Goal: Task Accomplishment & Management: Complete application form

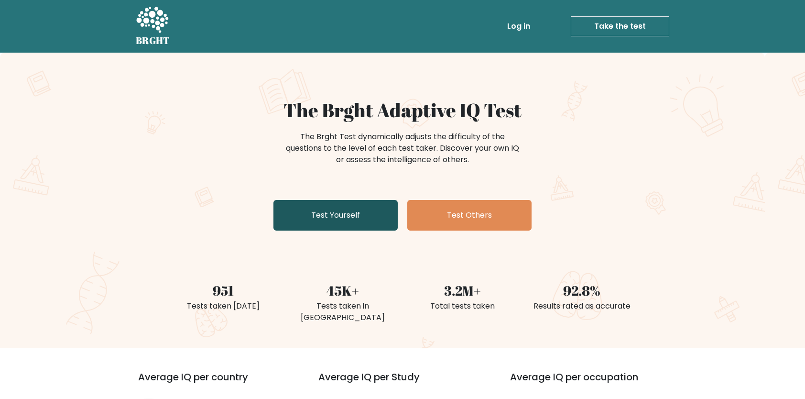
click at [355, 216] on link "Test Yourself" at bounding box center [335, 215] width 124 height 31
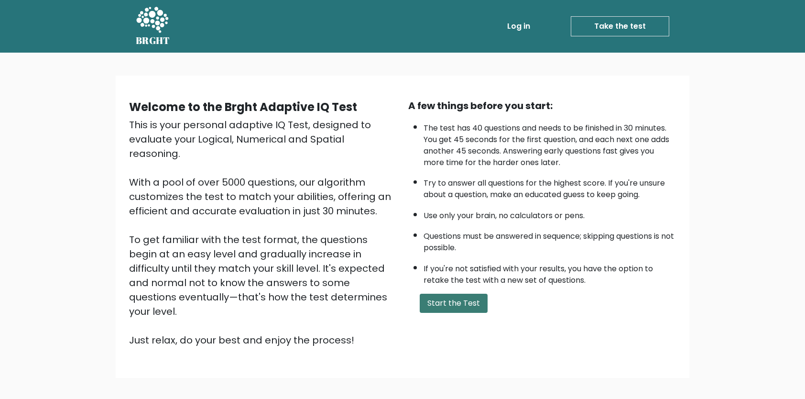
click at [452, 306] on button "Start the Test" at bounding box center [454, 302] width 68 height 19
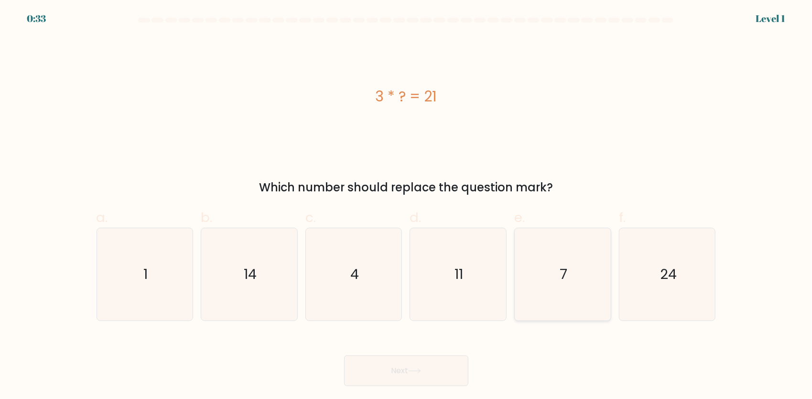
click at [565, 300] on icon "7" at bounding box center [563, 274] width 92 height 92
click at [407, 206] on input "e. 7" at bounding box center [406, 202] width 0 height 6
radio input "true"
click at [565, 300] on icon "7" at bounding box center [562, 273] width 91 height 91
click at [407, 206] on input "e. 7" at bounding box center [406, 202] width 0 height 6
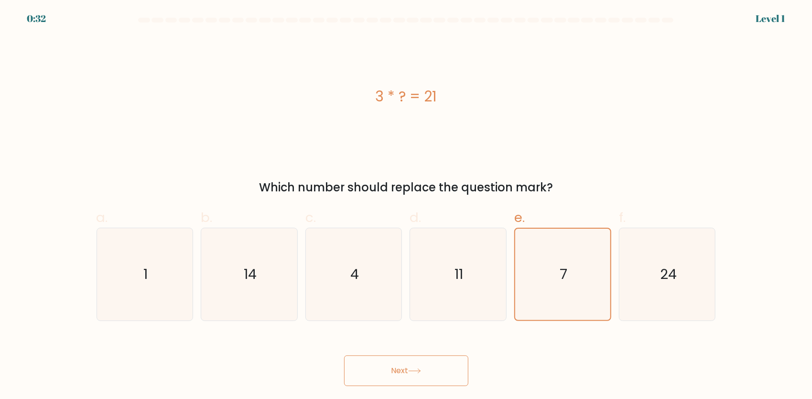
click at [402, 372] on button "Next" at bounding box center [406, 370] width 124 height 31
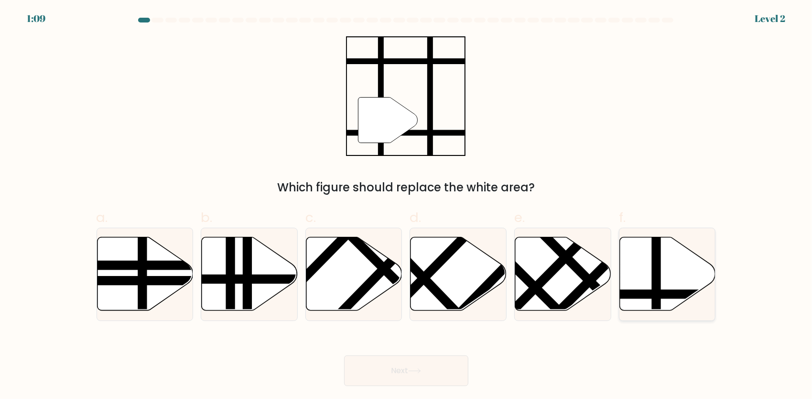
click at [676, 284] on icon at bounding box center [668, 274] width 96 height 74
click at [407, 206] on input "f." at bounding box center [406, 202] width 0 height 6
radio input "true"
click at [390, 375] on button "Next" at bounding box center [406, 370] width 124 height 31
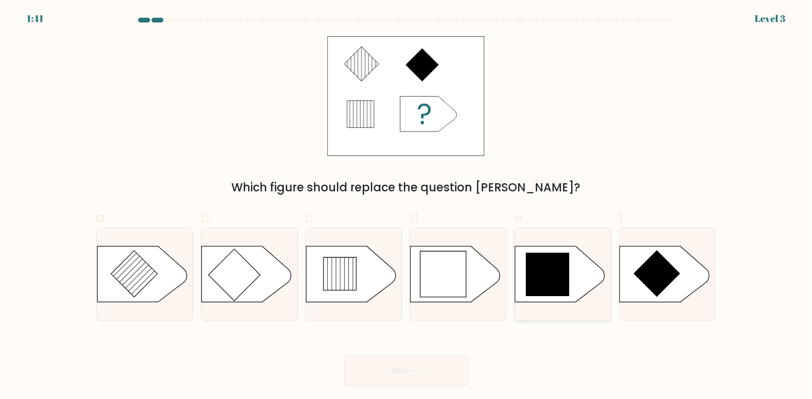
click at [550, 276] on icon at bounding box center [547, 273] width 43 height 43
click at [407, 206] on input "e." at bounding box center [406, 202] width 0 height 6
radio input "true"
click at [434, 369] on button "Next" at bounding box center [406, 370] width 124 height 31
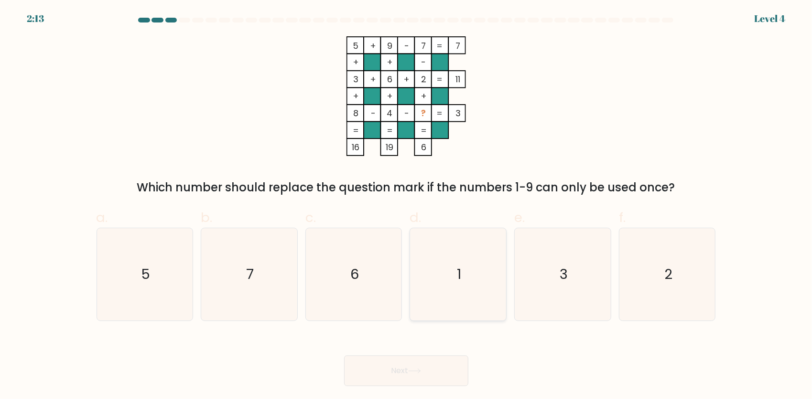
click at [453, 283] on icon "1" at bounding box center [458, 274] width 92 height 92
click at [407, 206] on input "d. 1" at bounding box center [406, 202] width 0 height 6
radio input "true"
click at [453, 283] on icon "1" at bounding box center [457, 273] width 91 height 91
click at [407, 206] on input "d. 1" at bounding box center [406, 202] width 0 height 6
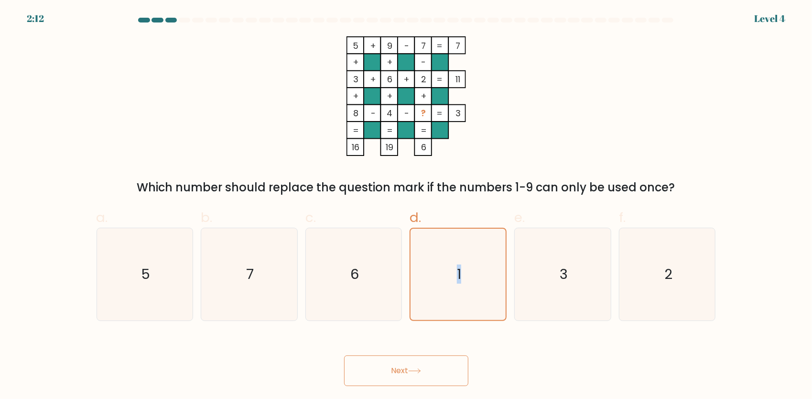
drag, startPoint x: 453, startPoint y: 283, endPoint x: 449, endPoint y: 369, distance: 85.2
click at [449, 369] on button "Next" at bounding box center [406, 370] width 124 height 31
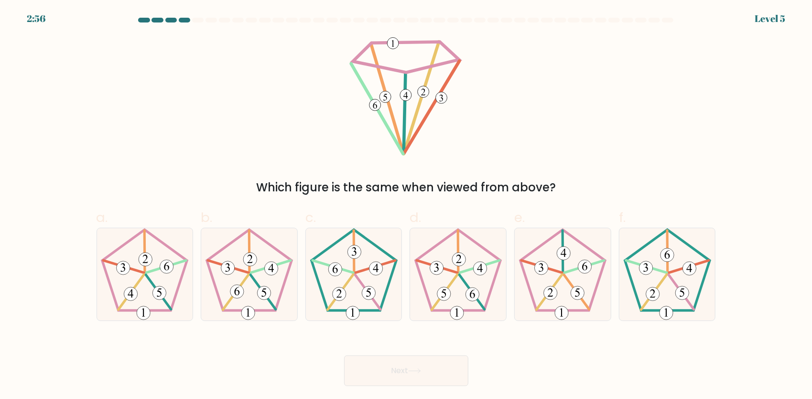
click at [667, 48] on div "Which figure is the same when viewed from above?" at bounding box center [406, 116] width 631 height 160
drag, startPoint x: 667, startPoint y: 48, endPoint x: 551, endPoint y: 68, distance: 117.8
click at [551, 68] on div "Which figure is the same when viewed from above?" at bounding box center [406, 116] width 631 height 160
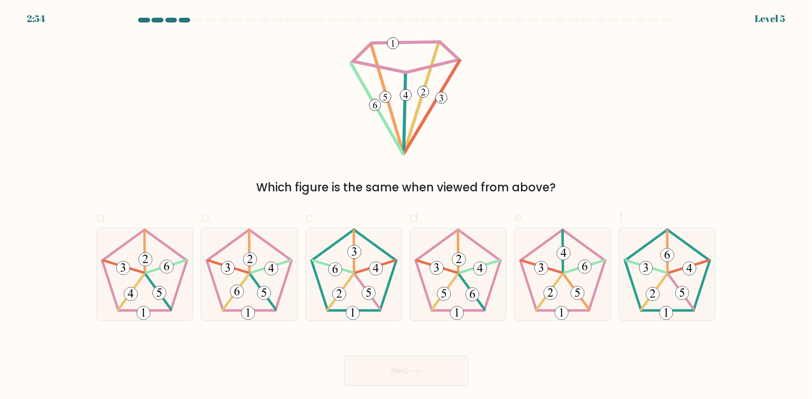
drag, startPoint x: 551, startPoint y: 68, endPoint x: 520, endPoint y: 121, distance: 61.2
click at [520, 121] on div "Which figure is the same when viewed from above?" at bounding box center [406, 116] width 631 height 160
click at [546, 278] on icon at bounding box center [563, 274] width 92 height 92
click at [407, 206] on input "e." at bounding box center [406, 202] width 0 height 6
radio input "true"
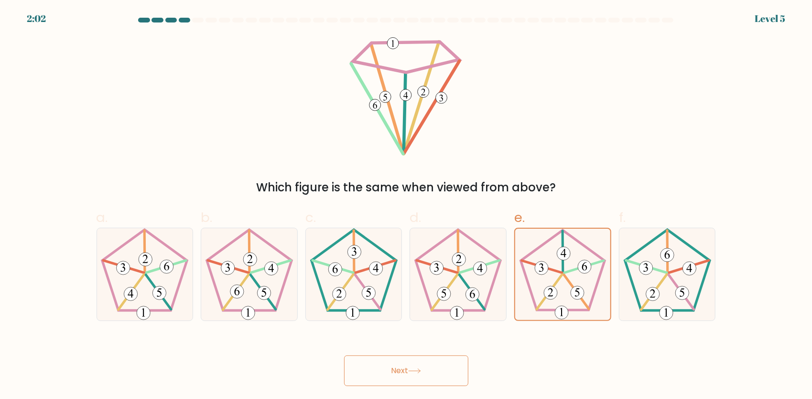
click at [416, 368] on icon at bounding box center [414, 370] width 13 height 5
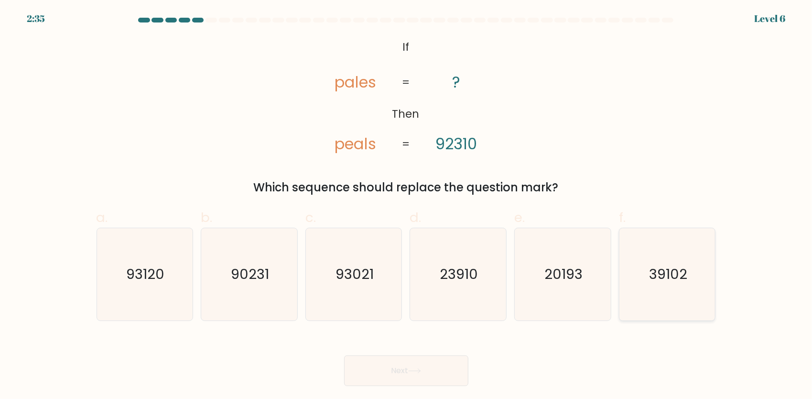
click at [657, 265] on text "39102" at bounding box center [668, 273] width 38 height 19
click at [407, 206] on input "f. 39102" at bounding box center [406, 202] width 0 height 6
radio input "true"
click at [421, 375] on button "Next" at bounding box center [406, 370] width 124 height 31
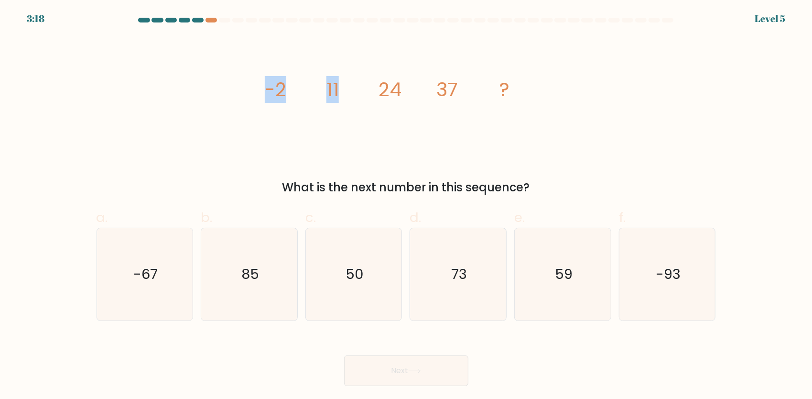
drag, startPoint x: 268, startPoint y: 90, endPoint x: 345, endPoint y: 106, distance: 79.0
click at [345, 106] on icon "image/svg+xml -2 11 24 37 ?" at bounding box center [406, 95] width 287 height 119
drag, startPoint x: 244, startPoint y: 88, endPoint x: 535, endPoint y: 132, distance: 293.9
click at [535, 132] on div "image/svg+xml -2 11 24 37 ? What is the next number in this sequence?" at bounding box center [406, 116] width 631 height 160
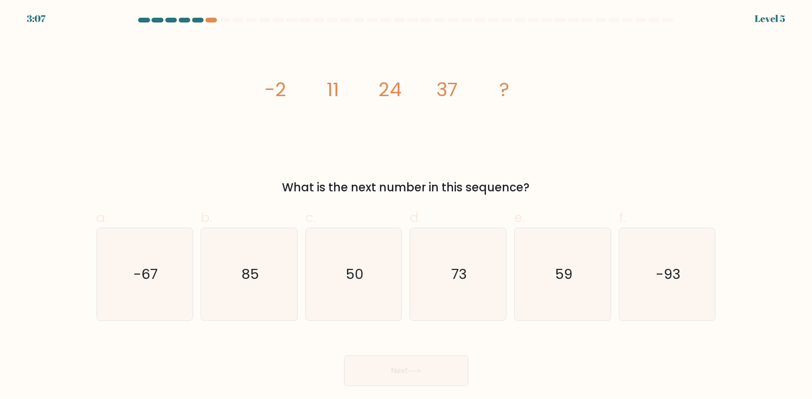
drag, startPoint x: 535, startPoint y: 132, endPoint x: 548, endPoint y: 164, distance: 34.5
click at [548, 164] on div "image/svg+xml -2 11 24 37 ? What is the next number in this sequence?" at bounding box center [406, 116] width 631 height 160
drag, startPoint x: 551, startPoint y: 171, endPoint x: 554, endPoint y: 183, distance: 12.9
click at [551, 171] on div "image/svg+xml -2 11 24 37 ? What is the next number in this sequence?" at bounding box center [406, 116] width 631 height 160
drag, startPoint x: 554, startPoint y: 183, endPoint x: 554, endPoint y: 188, distance: 5.3
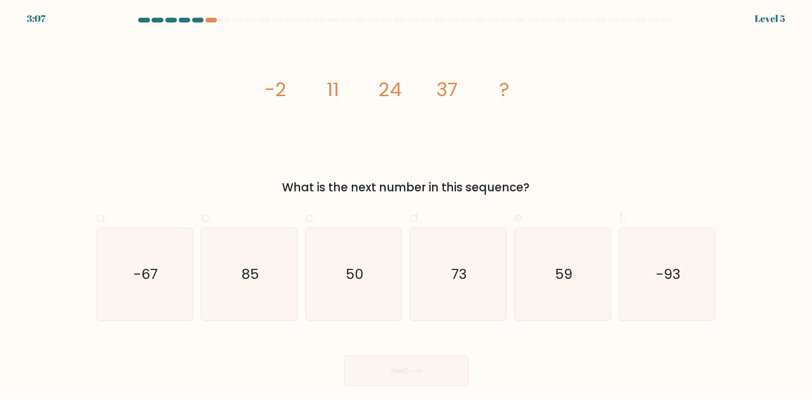
click at [554, 188] on div "image/svg+xml -2 11 24 37 ? What is the next number in this sequence?" at bounding box center [406, 116] width 631 height 160
click at [550, 192] on div "What is the next number in this sequence?" at bounding box center [406, 187] width 608 height 17
drag, startPoint x: 527, startPoint y: 194, endPoint x: 510, endPoint y: 188, distance: 17.7
click at [510, 188] on div "What is the next number in this sequence?" at bounding box center [406, 187] width 608 height 17
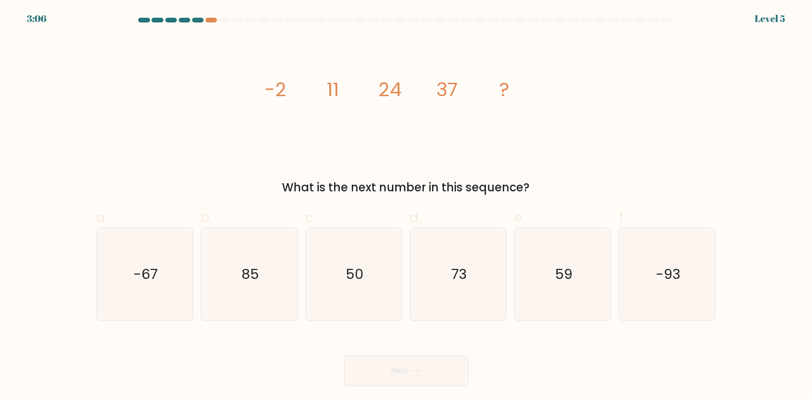
click at [510, 188] on div "What is the next number in this sequence?" at bounding box center [406, 187] width 608 height 17
drag, startPoint x: 220, startPoint y: 84, endPoint x: 511, endPoint y: 176, distance: 305.5
click at [505, 172] on div "image/svg+xml -2 11 24 37 ? What is the next number in this sequence?" at bounding box center [406, 116] width 631 height 160
click at [532, 184] on div "What is the next number in this sequence?" at bounding box center [406, 187] width 608 height 17
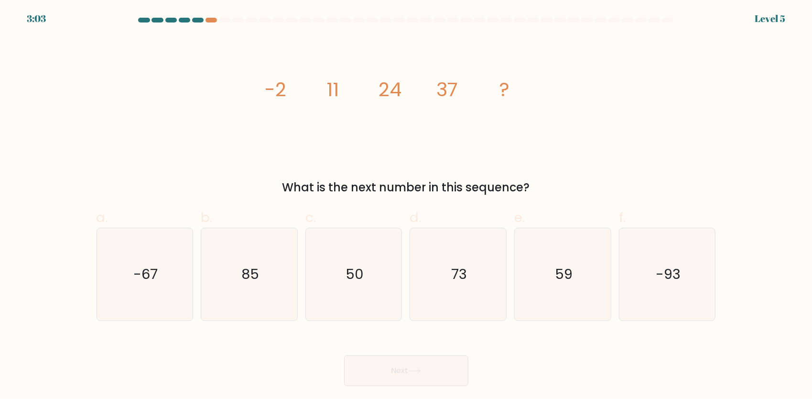
click at [265, 81] on tspan "-2" at bounding box center [275, 89] width 22 height 27
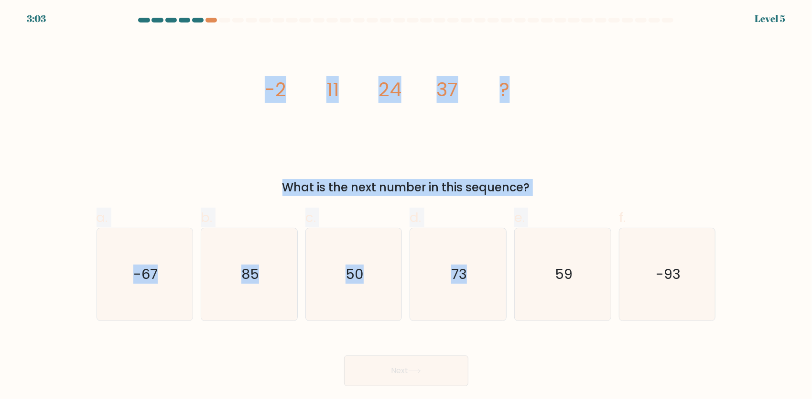
drag, startPoint x: 265, startPoint y: 83, endPoint x: 550, endPoint y: 197, distance: 306.7
click at [550, 197] on form at bounding box center [406, 202] width 812 height 368
copy form "-2 11 24 37 ? What is the next number in this sequence? a. -67 b. 85 c. 50 d. 7…"
click at [760, 127] on form at bounding box center [406, 202] width 812 height 368
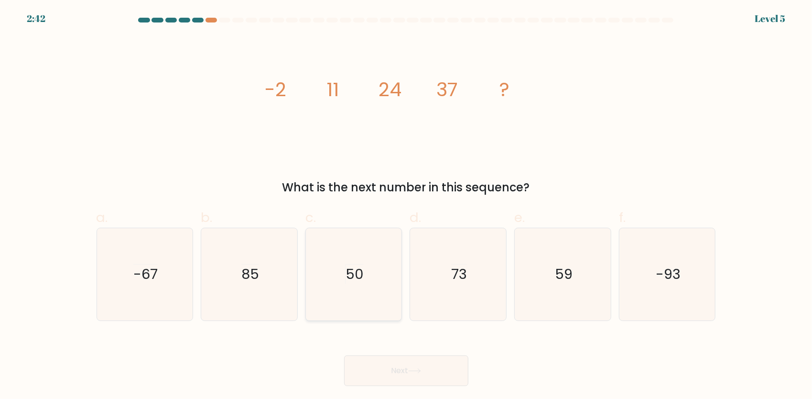
click at [336, 274] on icon "50" at bounding box center [354, 274] width 92 height 92
click at [406, 206] on input "c. 50" at bounding box center [406, 202] width 0 height 6
radio input "true"
click at [400, 372] on button "Next" at bounding box center [406, 370] width 124 height 31
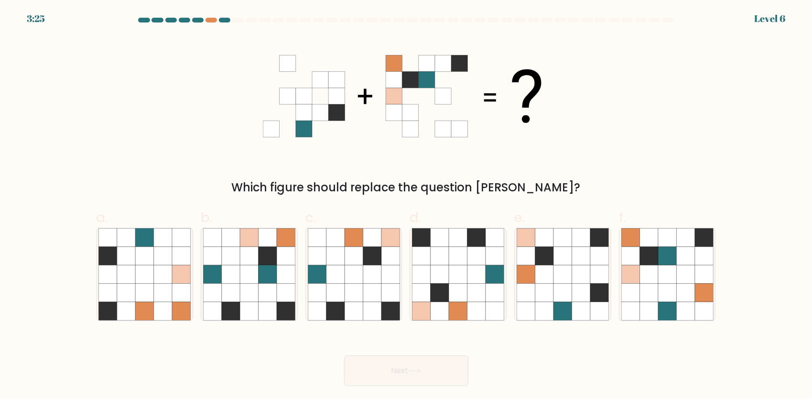
drag, startPoint x: 231, startPoint y: 87, endPoint x: 284, endPoint y: 93, distance: 53.8
click at [232, 87] on div "Which figure should replace the question mark?" at bounding box center [406, 116] width 631 height 160
drag, startPoint x: 284, startPoint y: 93, endPoint x: 498, endPoint y: 137, distance: 217.8
click at [498, 137] on div "Which figure should replace the question mark?" at bounding box center [406, 116] width 631 height 160
click at [498, 137] on icon at bounding box center [406, 95] width 287 height 119
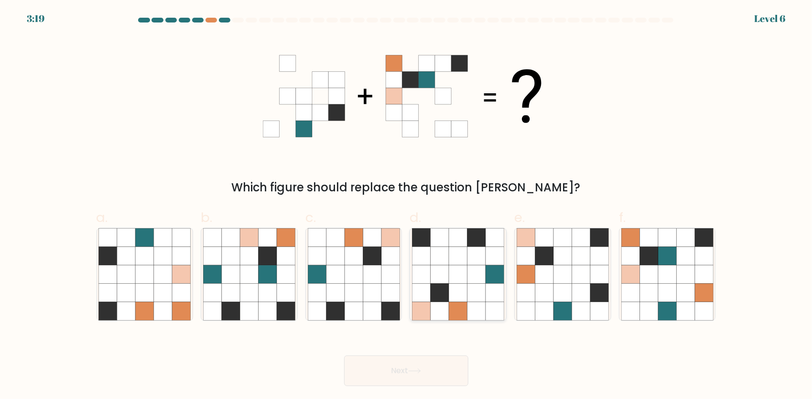
click at [495, 257] on icon at bounding box center [495, 255] width 18 height 18
click at [407, 206] on input "d." at bounding box center [406, 202] width 0 height 6
radio input "true"
click at [495, 257] on icon at bounding box center [495, 256] width 18 height 18
click at [407, 206] on input "d." at bounding box center [406, 202] width 0 height 6
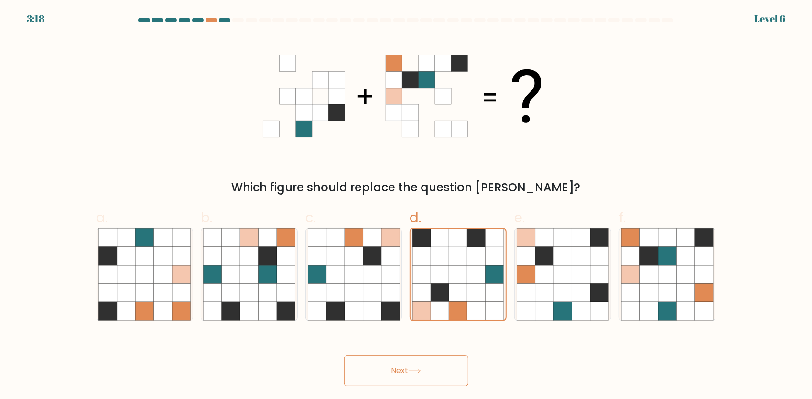
click at [424, 380] on button "Next" at bounding box center [406, 370] width 124 height 31
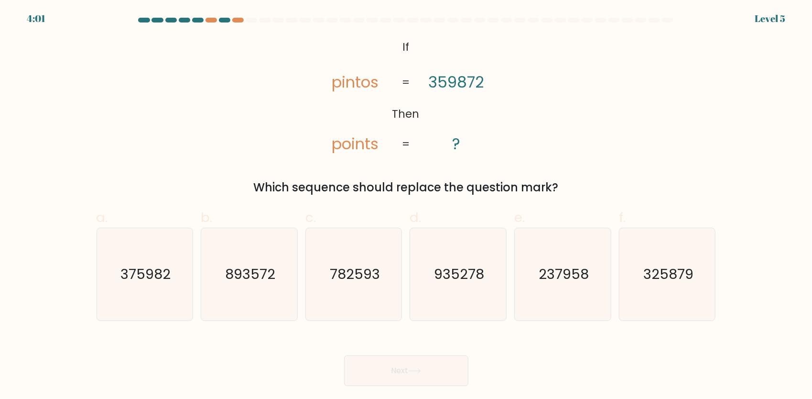
drag, startPoint x: 327, startPoint y: 63, endPoint x: 389, endPoint y: 88, distance: 66.5
click at [327, 63] on icon "@import url('https://fonts.googleapis.com/css?family=Abril+Fatface:400,100,100i…" at bounding box center [406, 95] width 194 height 119
click at [330, 65] on icon "@import url('https://fonts.googleapis.com/css?family=Abril+Fatface:400,100,100i…" at bounding box center [406, 95] width 194 height 119
drag, startPoint x: 389, startPoint y: 88, endPoint x: 435, endPoint y: 104, distance: 49.4
click at [435, 104] on icon "@import url('https://fonts.googleapis.com/css?family=Abril+Fatface:400,100,100i…" at bounding box center [406, 95] width 194 height 119
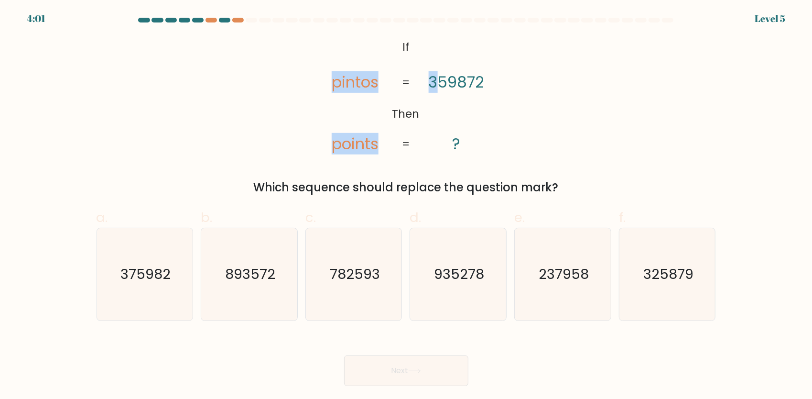
drag, startPoint x: 435, startPoint y: 104, endPoint x: 386, endPoint y: 43, distance: 78.8
click at [386, 43] on icon "@import url('https://fonts.googleapis.com/css?family=Abril+Fatface:400,100,100i…" at bounding box center [406, 95] width 194 height 119
drag, startPoint x: 386, startPoint y: 43, endPoint x: 342, endPoint y: 52, distance: 45.0
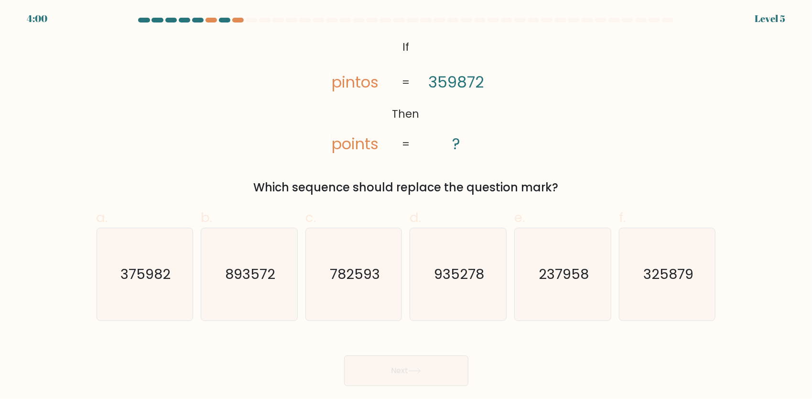
click at [368, 50] on icon "@import url('https://fonts.googleapis.com/css?family=Abril+Fatface:400,100,100i…" at bounding box center [406, 95] width 194 height 119
click at [341, 44] on icon "@import url('https://fonts.googleapis.com/css?family=Abril+Fatface:400,100,100i…" at bounding box center [406, 95] width 194 height 119
drag, startPoint x: 341, startPoint y: 44, endPoint x: 428, endPoint y: 82, distance: 95.3
click at [428, 82] on icon "@import url('https://fonts.googleapis.com/css?family=Abril+Fatface:400,100,100i…" at bounding box center [406, 95] width 194 height 119
click at [264, 48] on div "@import url('https://fonts.googleapis.com/css?family=Abril+Fatface:400,100,100i…" at bounding box center [406, 116] width 631 height 160
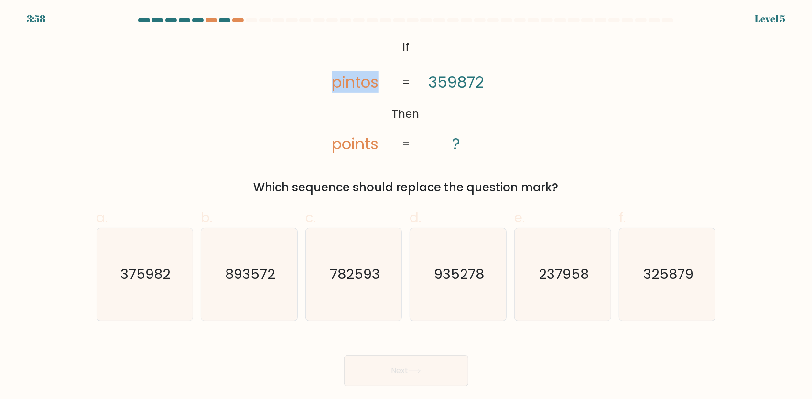
click at [264, 48] on div "@import url('https://fonts.googleapis.com/css?family=Abril+Fatface:400,100,100i…" at bounding box center [406, 116] width 631 height 160
drag, startPoint x: 264, startPoint y: 48, endPoint x: 385, endPoint y: 38, distance: 121.8
click at [385, 38] on icon "@import url('https://fonts.googleapis.com/css?family=Abril+Fatface:400,100,100i…" at bounding box center [406, 95] width 194 height 119
click at [385, 39] on icon "@import url('https://fonts.googleapis.com/css?family=Abril+Fatface:400,100,100i…" at bounding box center [406, 95] width 194 height 119
drag, startPoint x: 385, startPoint y: 39, endPoint x: 352, endPoint y: 37, distance: 33.0
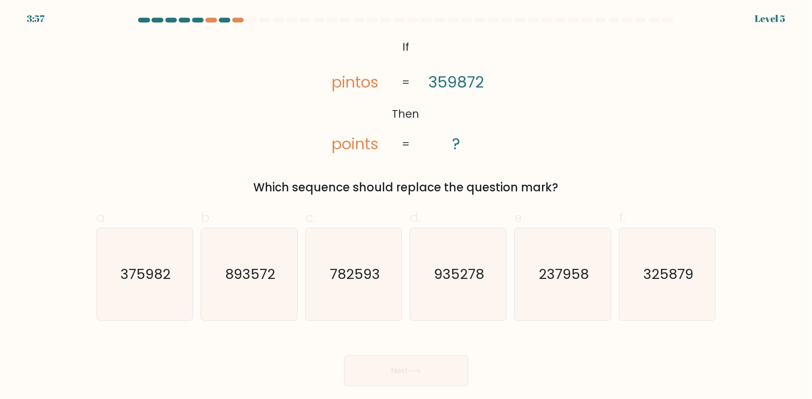
click at [351, 39] on icon "@import url('https://fonts.googleapis.com/css?family=Abril+Fatface:400,100,100i…" at bounding box center [406, 95] width 194 height 119
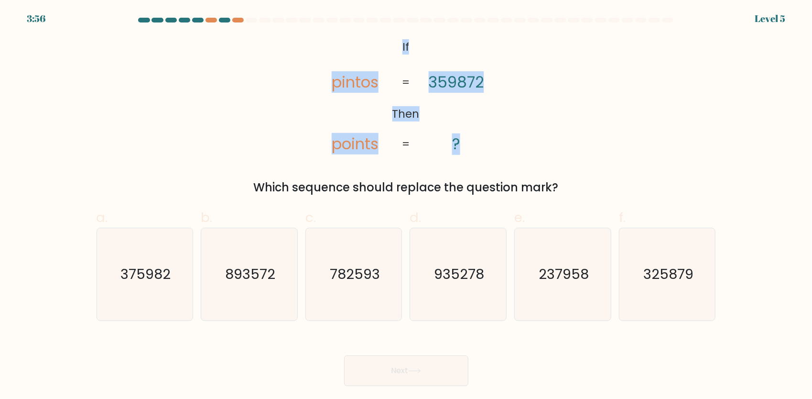
drag, startPoint x: 384, startPoint y: 44, endPoint x: 484, endPoint y: 134, distance: 134.4
click at [484, 134] on icon "@import url('https://fonts.googleapis.com/css?family=Abril+Fatface:400,100,100i…" at bounding box center [406, 95] width 194 height 119
copy icon "If Then pintos points 359872 ?"
click at [242, 125] on div "@import url('https://fonts.googleapis.com/css?family=Abril+Fatface:400,100,100i…" at bounding box center [406, 116] width 631 height 160
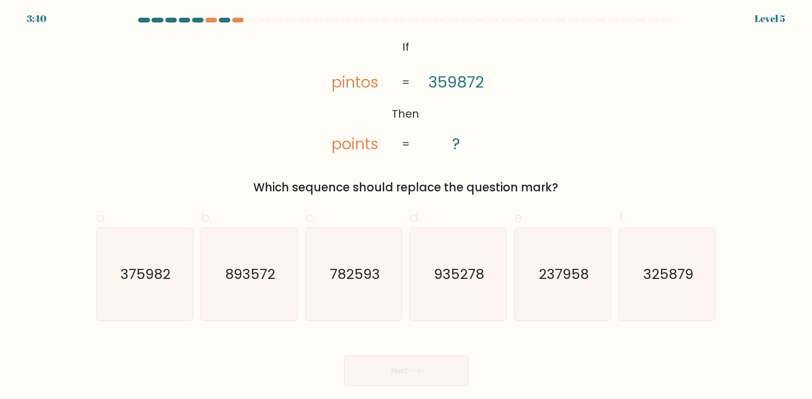
click at [365, 38] on icon "@import url('https://fonts.googleapis.com/css?family=Abril+Fatface:400,100,100i…" at bounding box center [406, 95] width 194 height 119
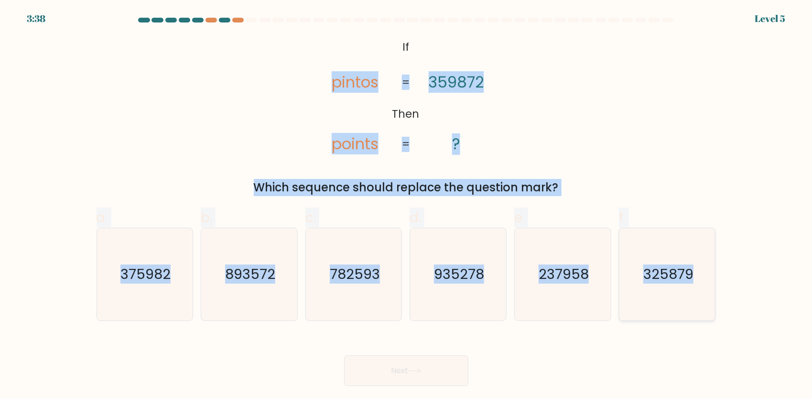
drag, startPoint x: 365, startPoint y: 38, endPoint x: 696, endPoint y: 283, distance: 411.7
click at [696, 283] on form "If ?" at bounding box center [406, 202] width 812 height 368
copy form "pintos points 359872 ? = = Which sequence should replace the question mark? a. …"
click at [173, 96] on div "@import url('https://fonts.googleapis.com/css?family=Abril+Fatface:400,100,100i…" at bounding box center [406, 116] width 631 height 160
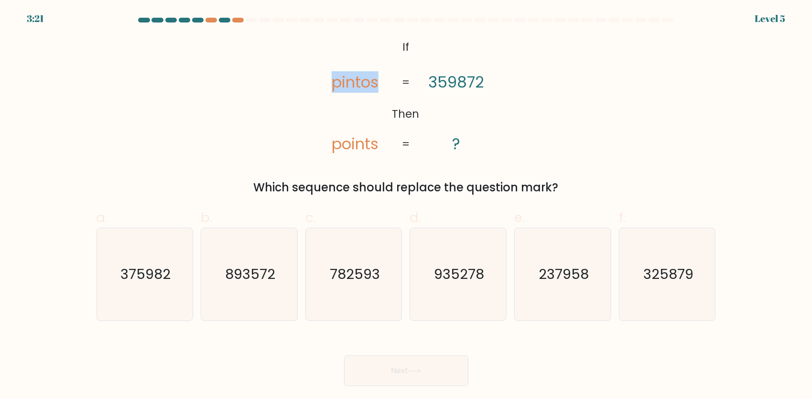
click at [173, 96] on div "@import url('https://fonts.googleapis.com/css?family=Abril+Fatface:400,100,100i…" at bounding box center [406, 116] width 631 height 160
click at [248, 277] on text "893572" at bounding box center [250, 273] width 50 height 19
click at [406, 206] on input "b. 893572" at bounding box center [406, 202] width 0 height 6
radio input "true"
click at [439, 367] on button "Next" at bounding box center [406, 370] width 124 height 31
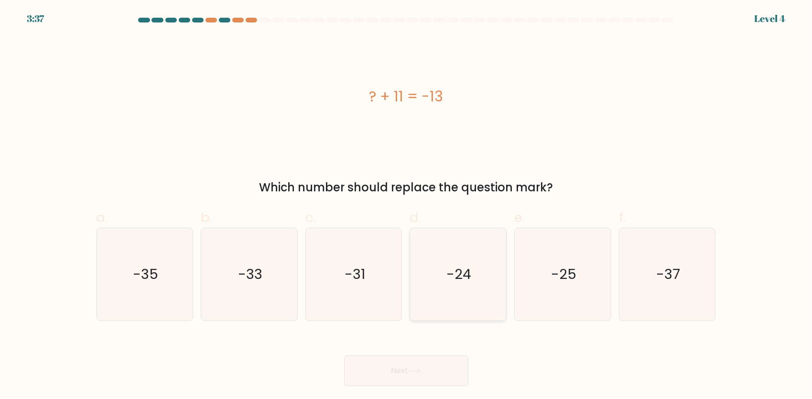
click at [453, 268] on text "-24" at bounding box center [459, 273] width 25 height 19
click at [407, 206] on input "d. -24" at bounding box center [406, 202] width 0 height 6
radio input "true"
click at [415, 377] on button "Next" at bounding box center [406, 370] width 124 height 31
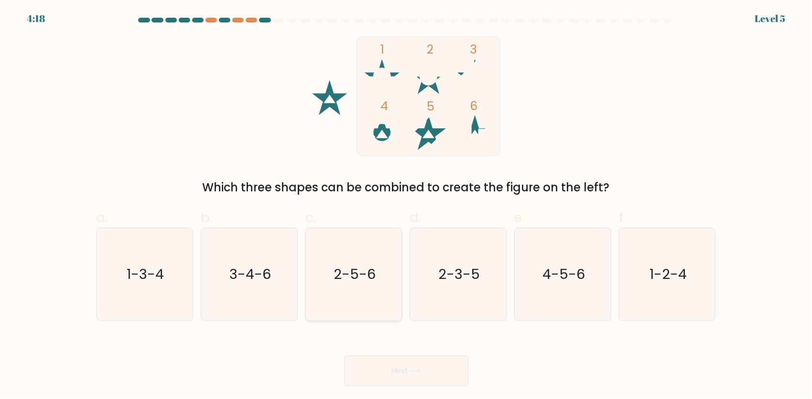
click at [354, 264] on text "2-5-6" at bounding box center [355, 273] width 42 height 19
click at [406, 206] on input "c. 2-5-6" at bounding box center [406, 202] width 0 height 6
radio input "true"
click at [442, 369] on button "Next" at bounding box center [406, 370] width 124 height 31
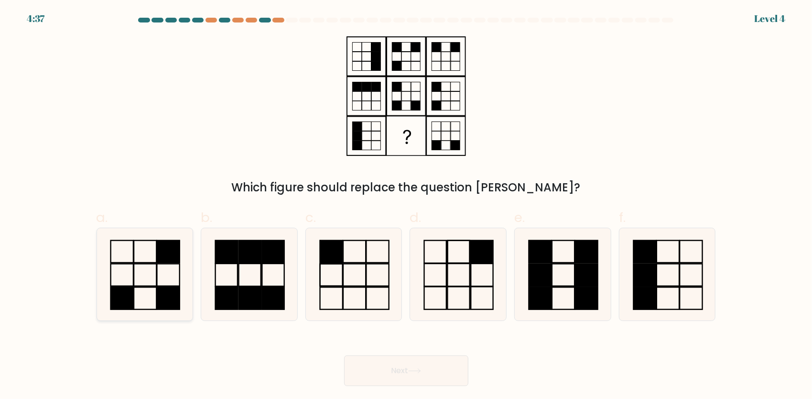
click at [147, 287] on rect at bounding box center [145, 298] width 22 height 22
click at [406, 206] on input "a." at bounding box center [406, 202] width 0 height 6
radio input "true"
click at [424, 370] on button "Next" at bounding box center [406, 370] width 124 height 31
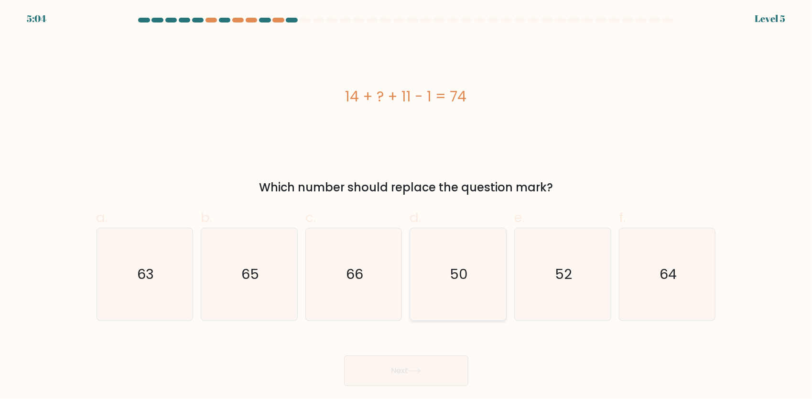
click at [444, 269] on icon "50" at bounding box center [458, 274] width 92 height 92
click at [407, 206] on input "d. 50" at bounding box center [406, 202] width 0 height 6
radio input "true"
click at [436, 380] on button "Next" at bounding box center [406, 370] width 124 height 31
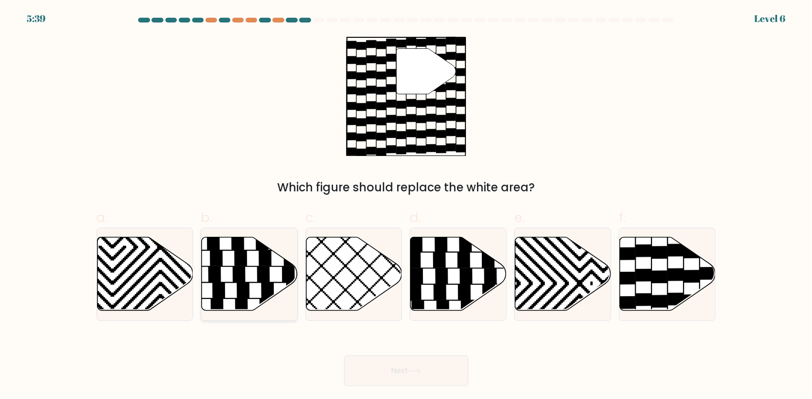
click at [241, 276] on icon at bounding box center [239, 273] width 12 height 15
click at [406, 206] on input "b." at bounding box center [406, 202] width 0 height 6
radio input "true"
click at [398, 366] on button "Next" at bounding box center [406, 370] width 124 height 31
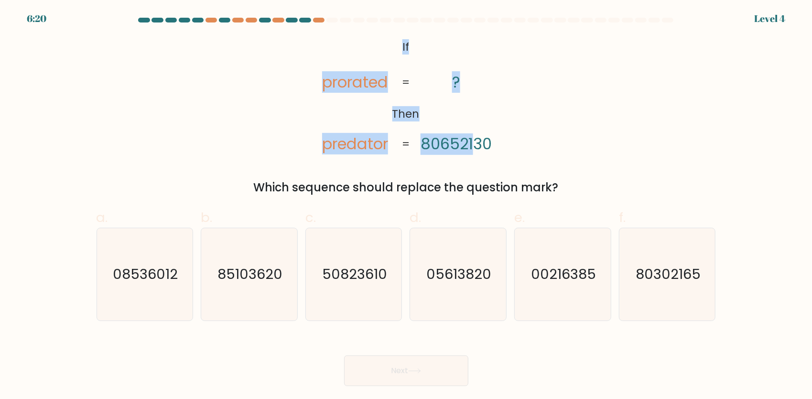
drag, startPoint x: 402, startPoint y: 43, endPoint x: 475, endPoint y: 112, distance: 100.8
click at [475, 112] on icon "@import url('https://fonts.googleapis.com/css?family=Abril+Fatface:400,100,100i…" at bounding box center [406, 95] width 194 height 119
click at [393, 39] on icon "@import url('https://fonts.googleapis.com/css?family=Abril+Fatface:400,100,100i…" at bounding box center [406, 95] width 194 height 119
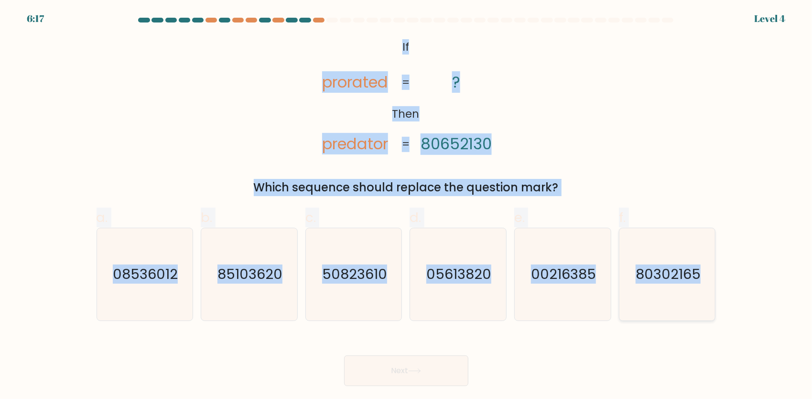
drag, startPoint x: 393, startPoint y: 38, endPoint x: 710, endPoint y: 273, distance: 395.0
click at [710, 273] on form "If ?" at bounding box center [406, 202] width 812 height 368
copy form "If Then prorated predator ? 80652130 = = Which sequence should replace the ques…"
click at [734, 101] on form "If ?" at bounding box center [406, 202] width 812 height 368
click at [659, 281] on text "80302165" at bounding box center [668, 273] width 65 height 19
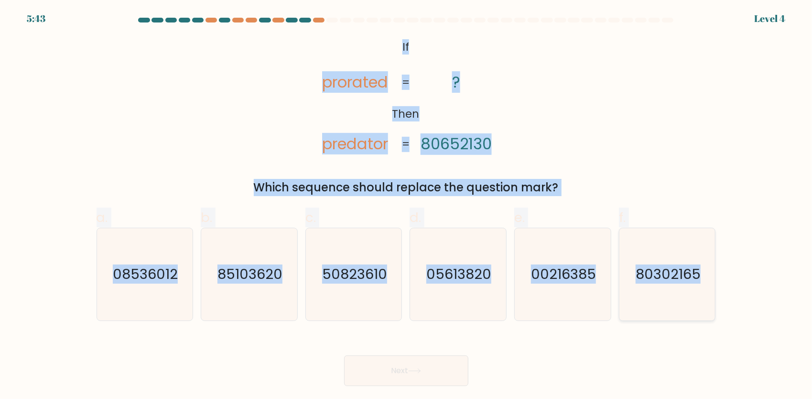
click at [407, 206] on input "f. 80302165" at bounding box center [406, 202] width 0 height 6
radio input "true"
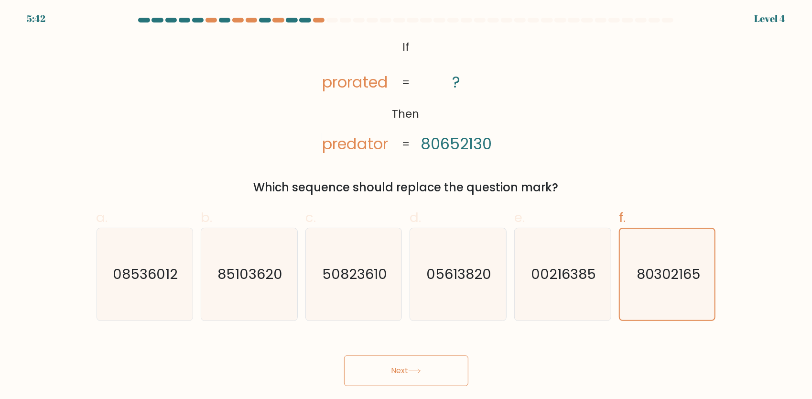
click at [414, 378] on button "Next" at bounding box center [406, 370] width 124 height 31
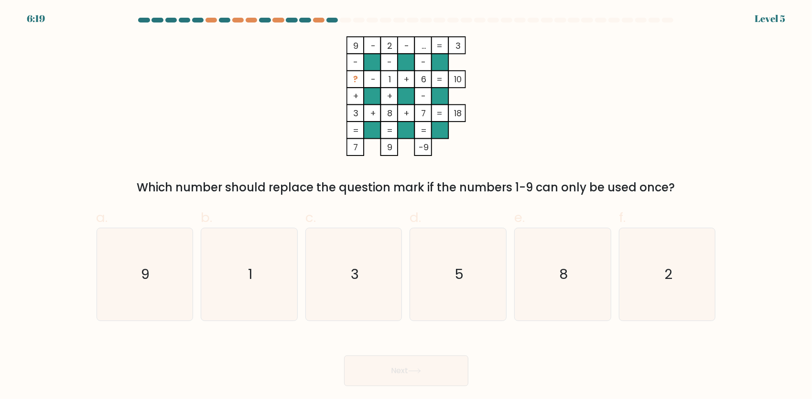
drag, startPoint x: 313, startPoint y: 45, endPoint x: 668, endPoint y: 187, distance: 382.7
click at [668, 187] on div "9 - 2 - ... 3 - - - ? - 1 + 6 10 + + - 3 + 8 + 7 = 18 = = = = 7 9 -9 = Which nu…" at bounding box center [406, 116] width 631 height 160
copy div "9 - 2 - ... 3 - - - ? - 1 + 6 10 + + - 3 + 8 + 7 = 18 = = = = 7 9 -9 = Which nu…"
click at [243, 129] on div "9 - 2 - ... 3 - - - ? - 1 + 6 10 + + - 3 + 8 + 7 = 18 = = = = 7 9 -9 = Which nu…" at bounding box center [406, 116] width 631 height 160
click at [469, 271] on icon "5" at bounding box center [458, 274] width 92 height 92
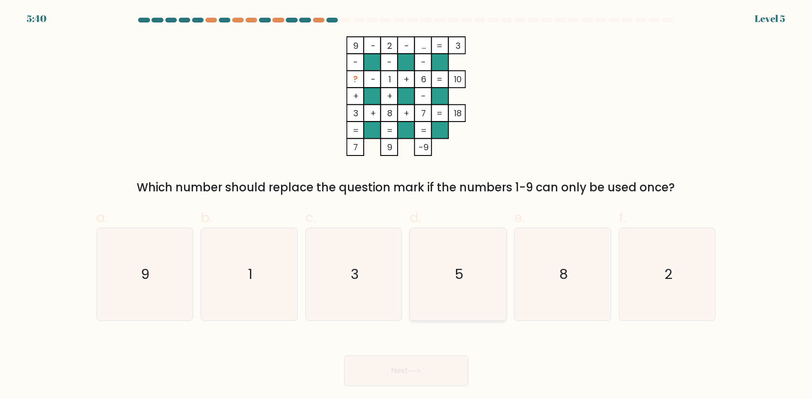
click at [407, 206] on input "d. 5" at bounding box center [406, 202] width 0 height 6
radio input "true"
click at [433, 381] on button "Next" at bounding box center [406, 370] width 124 height 31
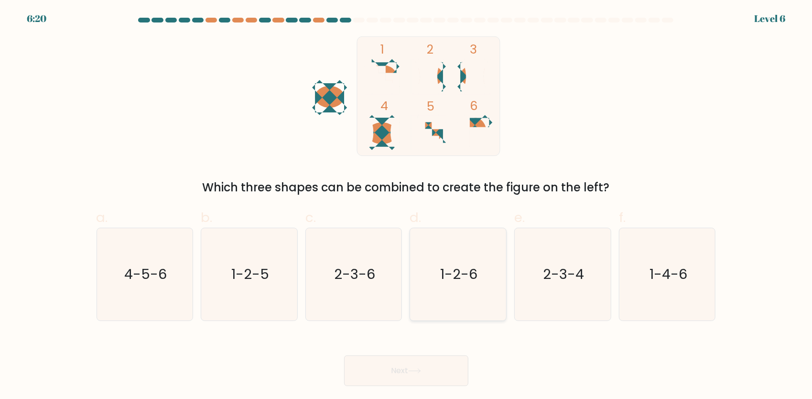
click at [451, 275] on text "1-2-6" at bounding box center [459, 273] width 37 height 19
click at [407, 206] on input "d. 1-2-6" at bounding box center [406, 202] width 0 height 6
radio input "true"
click at [439, 373] on button "Next" at bounding box center [406, 370] width 124 height 31
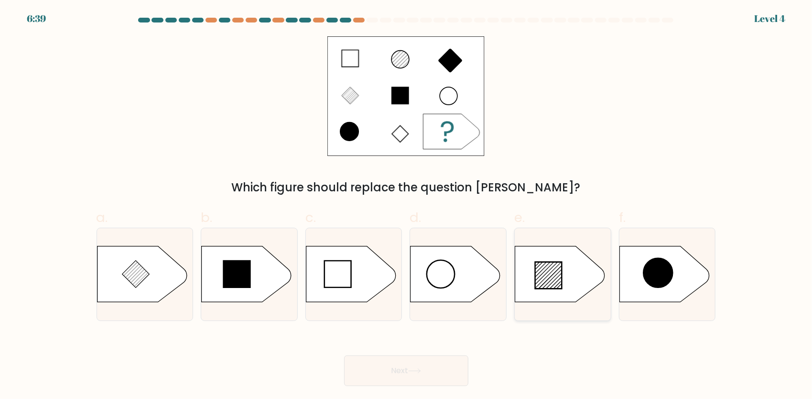
click at [547, 273] on icon at bounding box center [548, 275] width 27 height 27
click at [407, 206] on input "e." at bounding box center [406, 202] width 0 height 6
radio input "true"
click at [391, 365] on button "Next" at bounding box center [406, 370] width 124 height 31
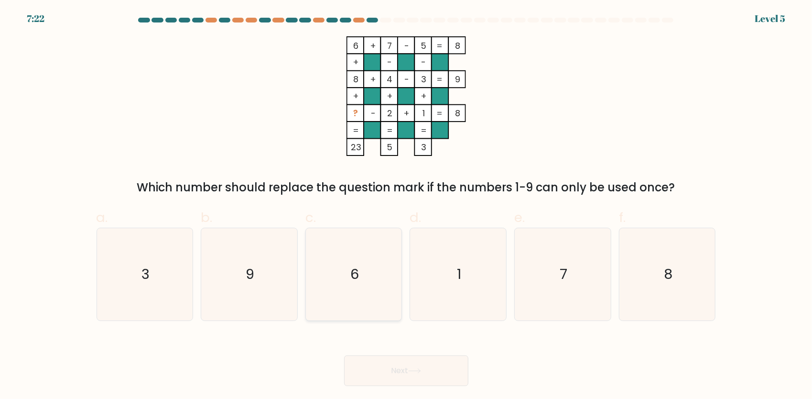
click at [343, 278] on icon "6" at bounding box center [354, 274] width 92 height 92
click at [406, 206] on input "c. 6" at bounding box center [406, 202] width 0 height 6
radio input "true"
click at [392, 344] on div "Next" at bounding box center [406, 359] width 631 height 54
click at [407, 379] on button "Next" at bounding box center [406, 370] width 124 height 31
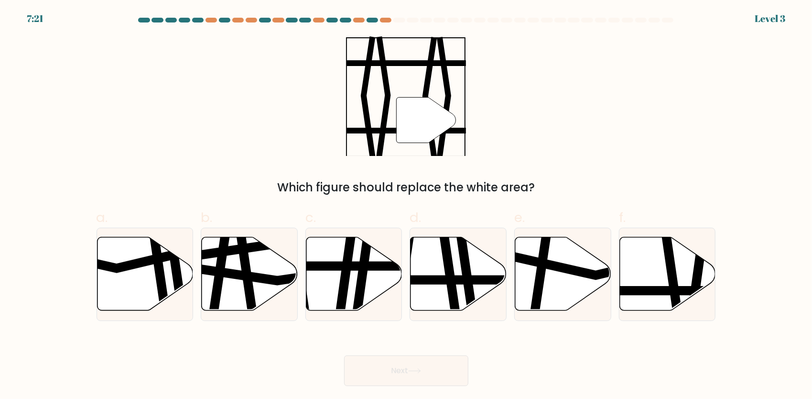
click at [409, 377] on button "Next" at bounding box center [406, 370] width 124 height 31
click at [337, 276] on icon at bounding box center [354, 274] width 96 height 74
click at [406, 206] on input "c." at bounding box center [406, 202] width 0 height 6
radio input "true"
click at [672, 266] on icon at bounding box center [673, 237] width 14 height 194
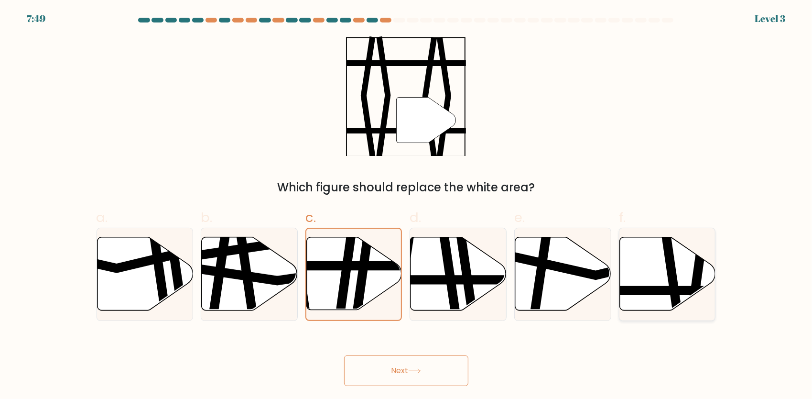
click at [407, 206] on input "f." at bounding box center [406, 202] width 0 height 6
radio input "true"
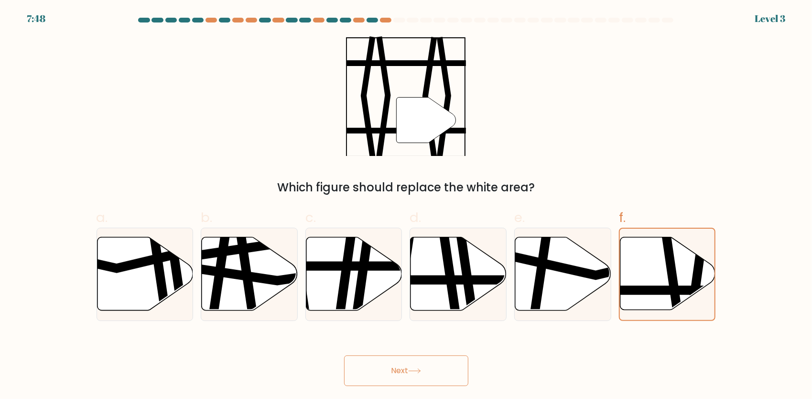
click at [388, 372] on button "Next" at bounding box center [406, 370] width 124 height 31
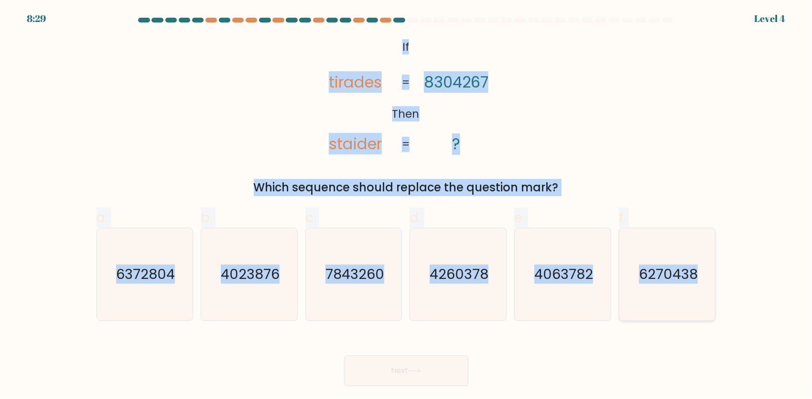
drag, startPoint x: 395, startPoint y: 43, endPoint x: 709, endPoint y: 278, distance: 392.0
click at [709, 278] on form "If ?" at bounding box center [406, 202] width 812 height 368
copy form "If Then tirades staider 8304267 ? = = Which sequence should replace the questio…"
click at [668, 113] on div "@import url('https://fonts.googleapis.com/css?family=Abril+Fatface:400,100,100i…" at bounding box center [406, 116] width 631 height 160
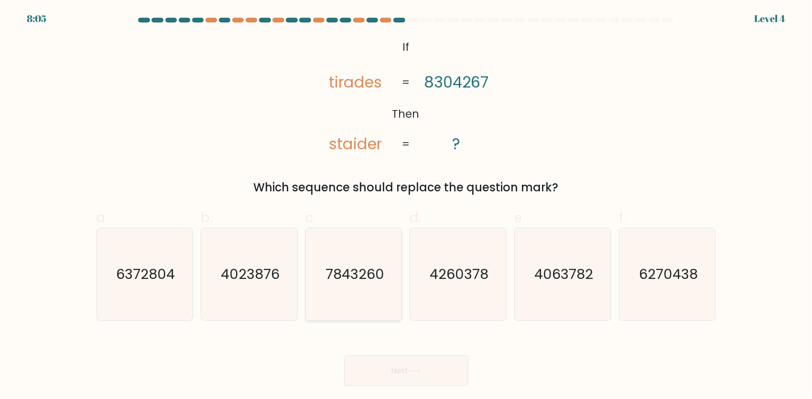
click at [357, 277] on text "7843260" at bounding box center [355, 273] width 59 height 19
click at [406, 206] on input "c. 7843260" at bounding box center [406, 202] width 0 height 6
radio input "true"
click at [413, 378] on button "Next" at bounding box center [406, 370] width 124 height 31
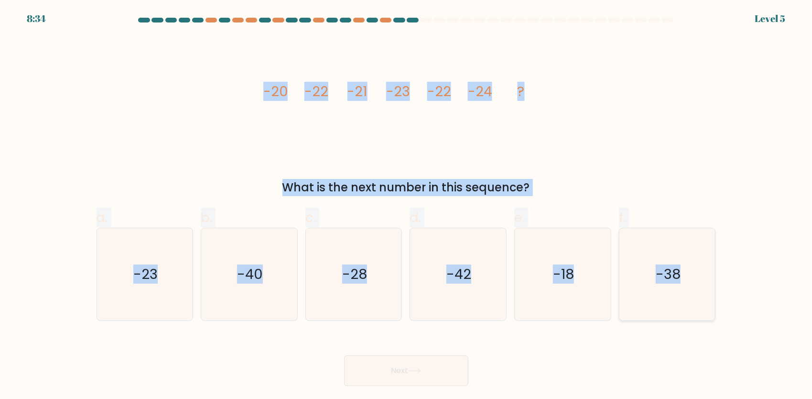
drag, startPoint x: 244, startPoint y: 94, endPoint x: 692, endPoint y: 279, distance: 484.7
click at [692, 279] on form at bounding box center [406, 202] width 812 height 368
copy form "-20 -22 -21 -23 -22 -24 ? What is the next number in this sequence? a. -23 b. -…"
click at [272, 136] on icon "image/svg+xml -20 -22 -21 -23 -22 -24 ?" at bounding box center [406, 95] width 287 height 119
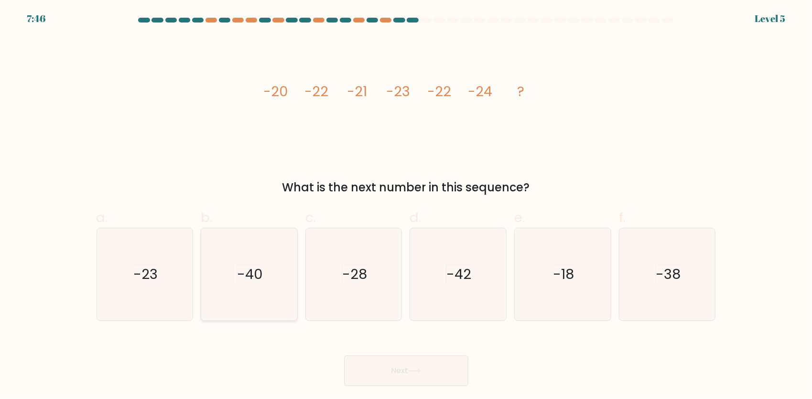
drag, startPoint x: 159, startPoint y: 282, endPoint x: 205, endPoint y: 291, distance: 46.7
click at [160, 282] on icon "-23" at bounding box center [144, 274] width 92 height 92
click at [406, 206] on input "a. -23" at bounding box center [406, 202] width 0 height 6
radio input "true"
click at [426, 366] on button "Next" at bounding box center [406, 370] width 124 height 31
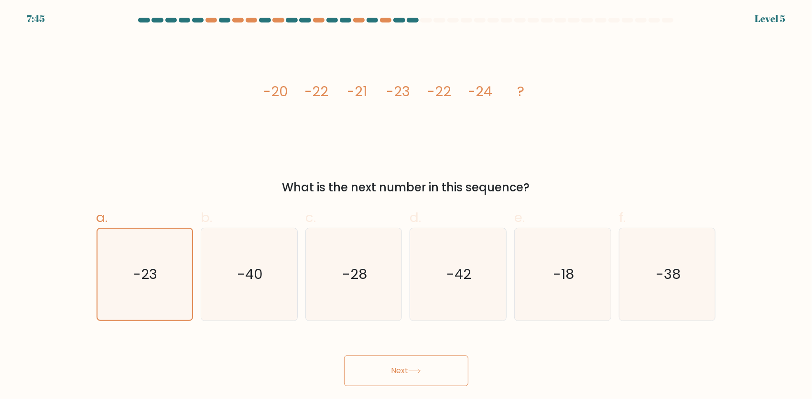
click at [426, 366] on button "Next" at bounding box center [406, 370] width 124 height 31
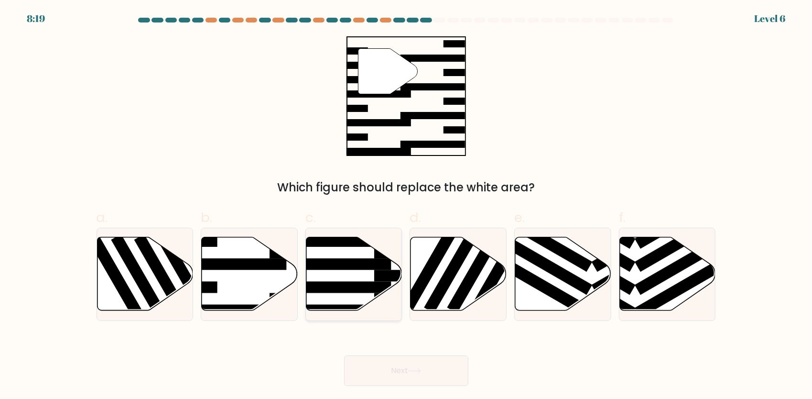
drag, startPoint x: 353, startPoint y: 271, endPoint x: 353, endPoint y: 279, distance: 8.6
click at [353, 271] on icon at bounding box center [354, 274] width 96 height 74
click at [406, 206] on input "c." at bounding box center [406, 202] width 0 height 6
radio input "true"
drag, startPoint x: 421, startPoint y: 364, endPoint x: 423, endPoint y: 369, distance: 5.4
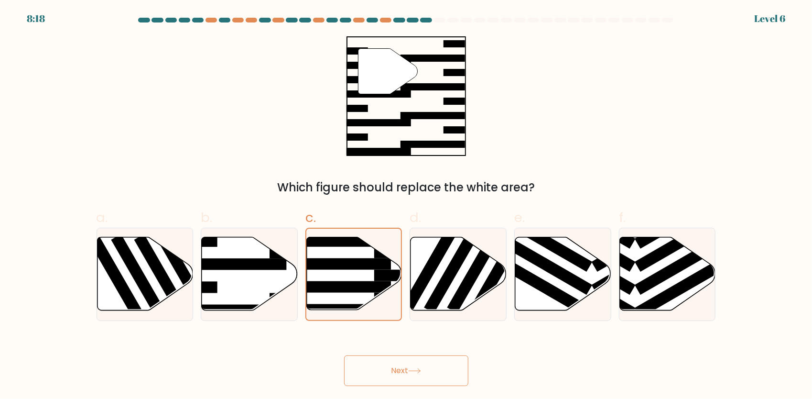
click at [422, 364] on button "Next" at bounding box center [406, 370] width 124 height 31
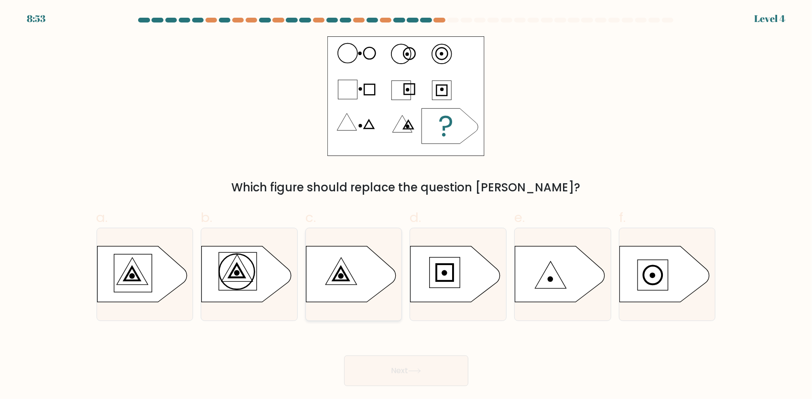
click at [351, 271] on icon at bounding box center [351, 274] width 90 height 56
click at [406, 206] on input "c." at bounding box center [406, 202] width 0 height 6
radio input "true"
click at [412, 380] on button "Next" at bounding box center [406, 370] width 124 height 31
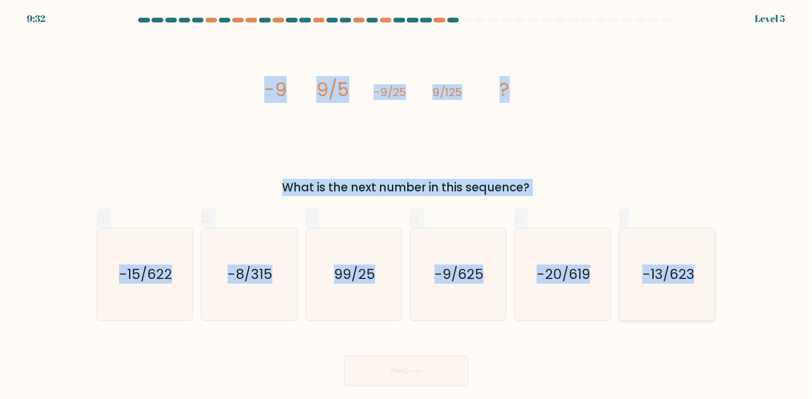
drag, startPoint x: 263, startPoint y: 92, endPoint x: 700, endPoint y: 309, distance: 487.8
click at [700, 309] on form at bounding box center [406, 202] width 812 height 368
copy form "-9 9/5 -9/25 9/125 ? What is the next number in this sequence? a. -15/622 b. -8…"
click at [157, 98] on div "image/svg+xml -9 9/5 -9/25 9/125 ? What is the next number in this sequence?" at bounding box center [406, 116] width 631 height 160
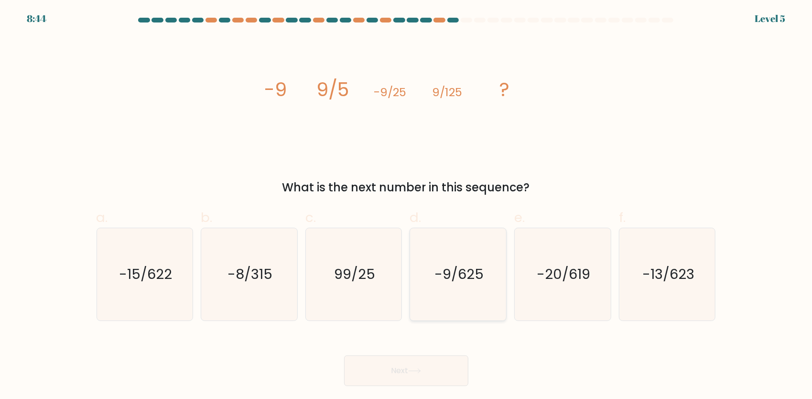
click at [437, 271] on text "-9/625" at bounding box center [458, 273] width 49 height 19
click at [407, 206] on input "d. -9/625" at bounding box center [406, 202] width 0 height 6
radio input "true"
click at [431, 380] on button "Next" at bounding box center [406, 370] width 124 height 31
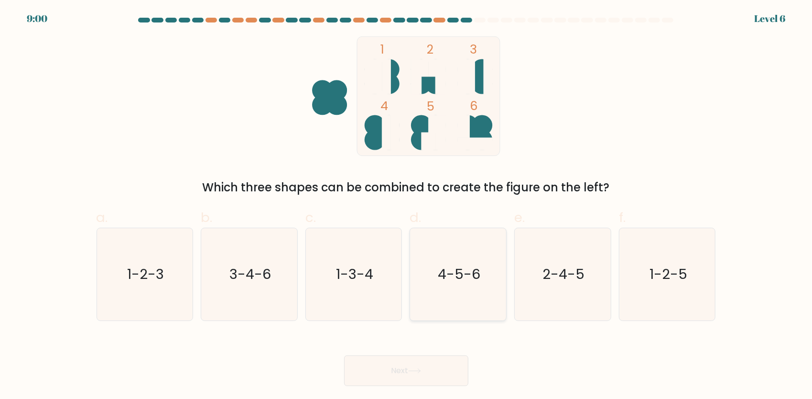
click at [440, 279] on text "4-5-6" at bounding box center [459, 273] width 43 height 19
click at [407, 206] on input "d. 4-5-6" at bounding box center [406, 202] width 0 height 6
radio input "true"
click at [444, 372] on button "Next" at bounding box center [406, 370] width 124 height 31
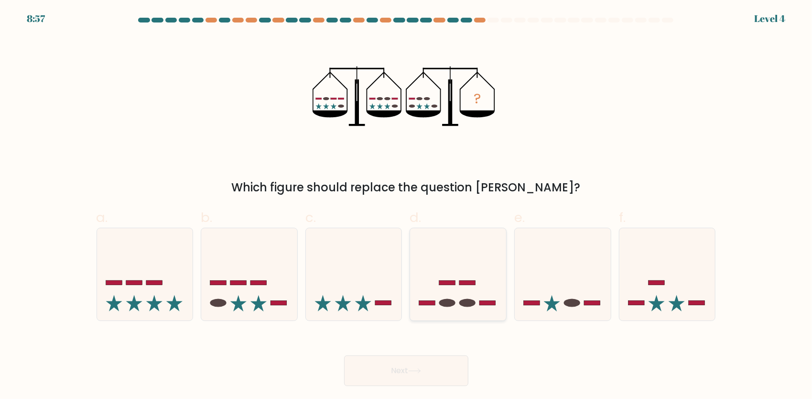
click at [418, 273] on icon at bounding box center [458, 273] width 96 height 79
click at [407, 206] on input "d." at bounding box center [406, 202] width 0 height 6
radio input "true"
click at [429, 378] on button "Next" at bounding box center [406, 370] width 124 height 31
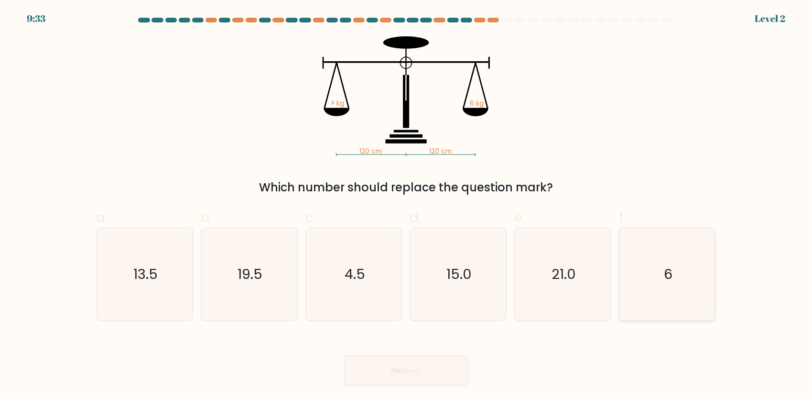
click at [653, 273] on icon "6" at bounding box center [667, 274] width 92 height 92
click at [407, 206] on input "f. 6" at bounding box center [406, 202] width 0 height 6
radio input "true"
click at [433, 373] on button "Next" at bounding box center [406, 370] width 124 height 31
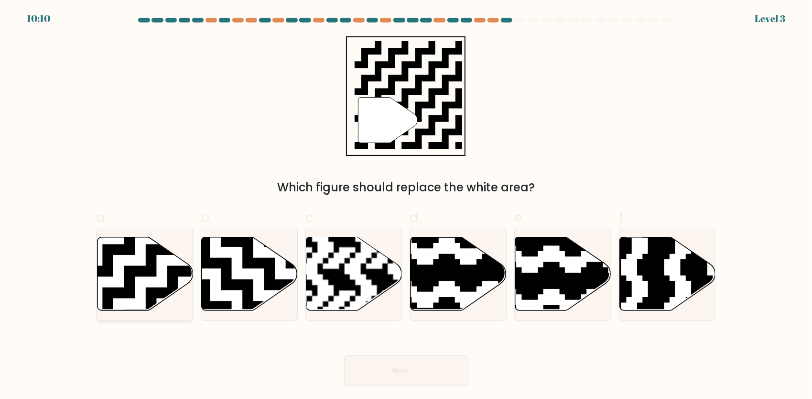
click at [119, 275] on icon at bounding box center [145, 274] width 96 height 74
click at [406, 206] on input "a." at bounding box center [406, 202] width 0 height 6
radio input "true"
click at [403, 375] on button "Next" at bounding box center [406, 370] width 124 height 31
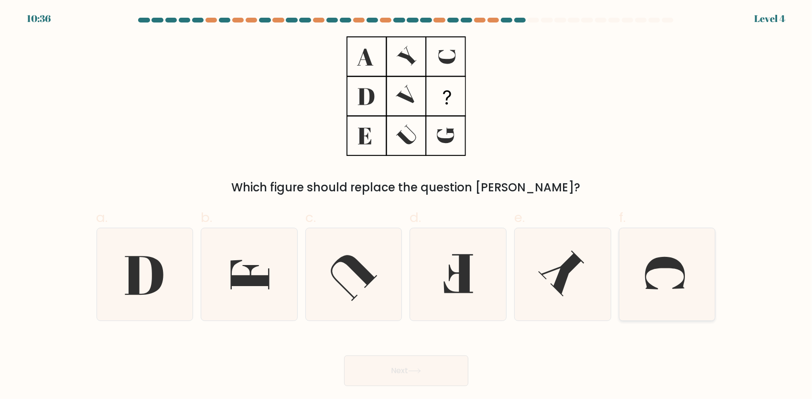
click at [660, 280] on icon at bounding box center [667, 274] width 92 height 92
click at [407, 206] on input "f." at bounding box center [406, 202] width 0 height 6
radio input "true"
click at [422, 364] on button "Next" at bounding box center [406, 370] width 124 height 31
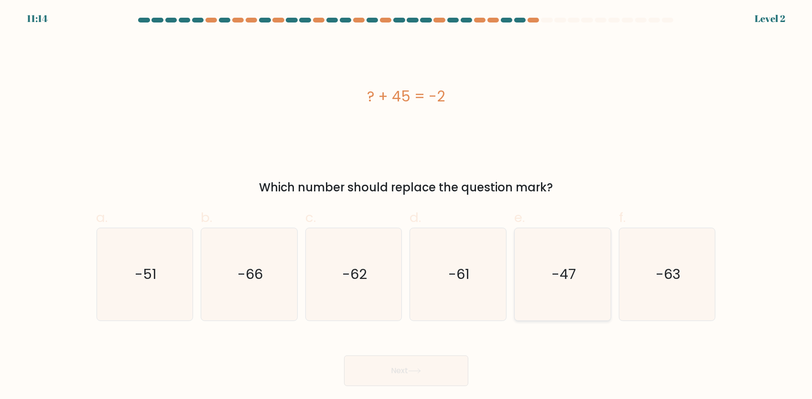
click at [571, 282] on text "-47" at bounding box center [564, 273] width 24 height 19
click at [407, 206] on input "e. -47" at bounding box center [406, 202] width 0 height 6
radio input "true"
click at [417, 369] on icon at bounding box center [414, 370] width 13 height 5
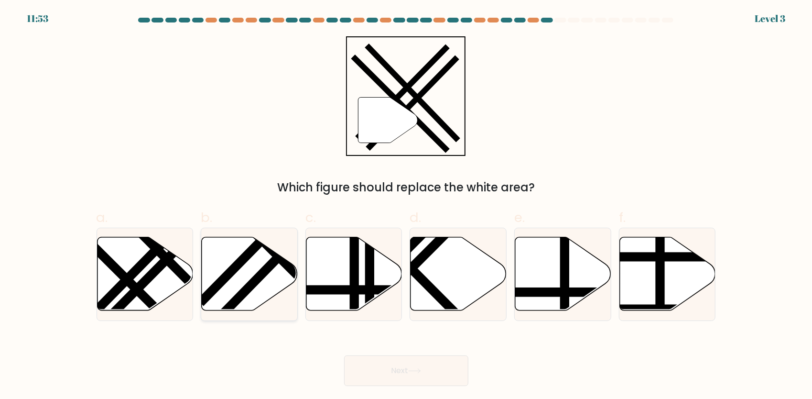
click at [248, 250] on line at bounding box center [273, 228] width 146 height 149
click at [406, 206] on input "b." at bounding box center [406, 202] width 0 height 6
radio input "true"
click at [407, 363] on button "Next" at bounding box center [406, 370] width 124 height 31
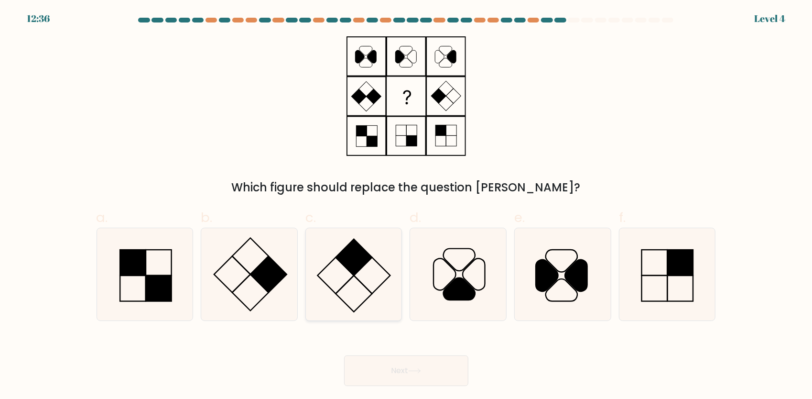
click at [336, 268] on icon at bounding box center [354, 274] width 92 height 92
click at [406, 206] on input "c." at bounding box center [406, 202] width 0 height 6
radio input "true"
click at [416, 390] on body "12:35 Level 4" at bounding box center [406, 199] width 812 height 399
click at [414, 380] on button "Next" at bounding box center [406, 370] width 124 height 31
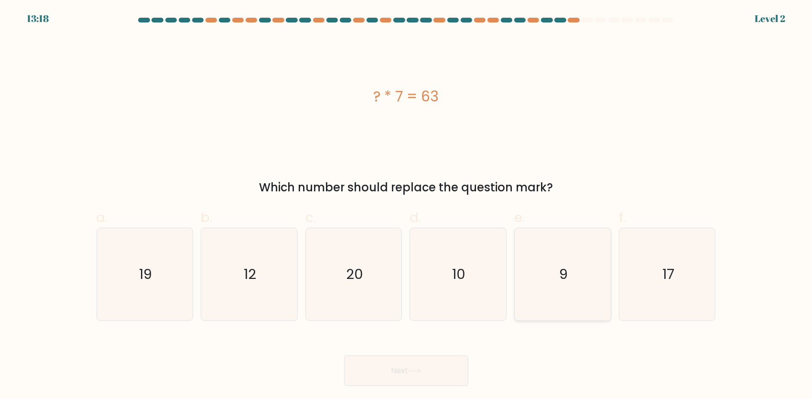
click at [562, 282] on text "9" at bounding box center [563, 273] width 9 height 19
click at [407, 206] on input "e. 9" at bounding box center [406, 202] width 0 height 6
radio input "true"
click at [469, 362] on div "Next" at bounding box center [406, 359] width 631 height 54
click at [440, 363] on button "Next" at bounding box center [406, 370] width 124 height 31
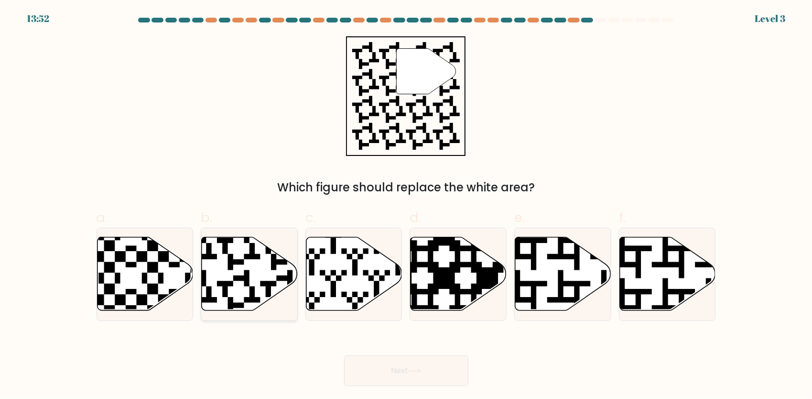
click at [244, 258] on icon at bounding box center [250, 274] width 96 height 74
click at [406, 206] on input "b." at bounding box center [406, 202] width 0 height 6
radio input "true"
click at [411, 365] on button "Next" at bounding box center [406, 370] width 124 height 31
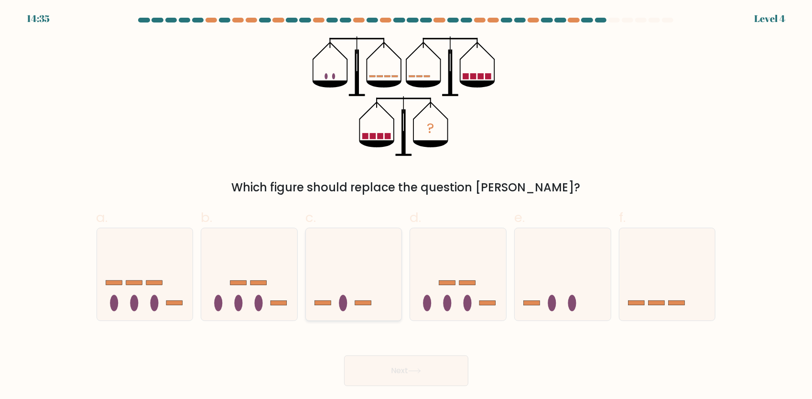
click at [401, 308] on icon at bounding box center [354, 273] width 96 height 79
click at [406, 206] on input "c." at bounding box center [406, 202] width 0 height 6
radio input "true"
click at [429, 386] on body "14:34 Level 4" at bounding box center [406, 199] width 812 height 399
click at [530, 281] on icon at bounding box center [563, 273] width 96 height 79
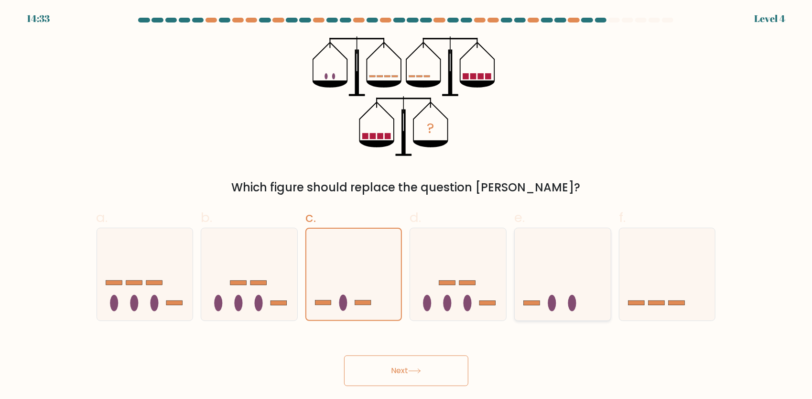
click at [407, 206] on input "e." at bounding box center [406, 202] width 0 height 6
radio input "true"
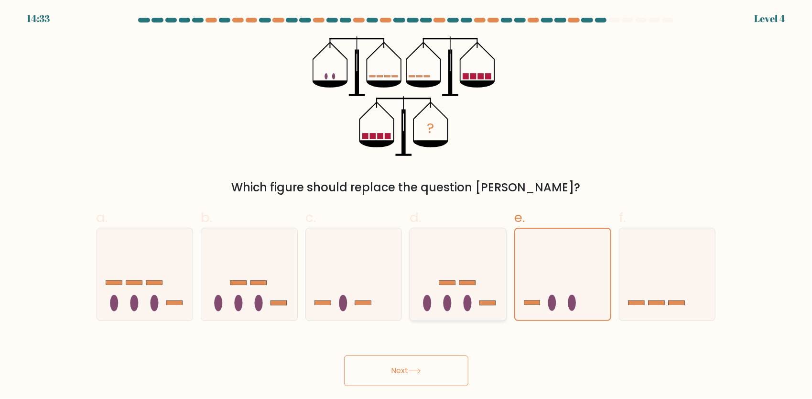
drag, startPoint x: 483, startPoint y: 281, endPoint x: 462, endPoint y: 311, distance: 36.7
click at [483, 282] on icon at bounding box center [458, 273] width 96 height 79
click at [407, 206] on input "d." at bounding box center [406, 202] width 0 height 6
radio input "true"
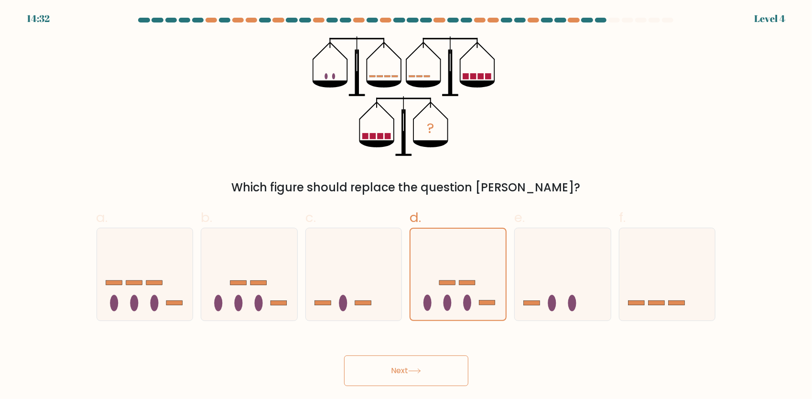
click at [442, 365] on button "Next" at bounding box center [406, 370] width 124 height 31
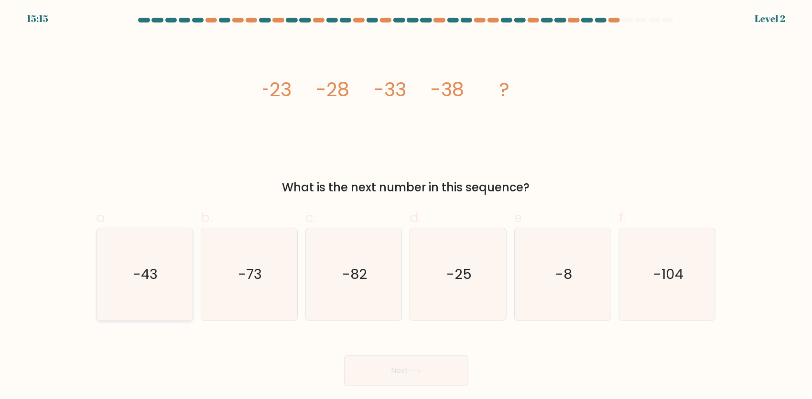
click at [166, 303] on icon "-43" at bounding box center [144, 274] width 92 height 92
click at [406, 206] on input "a. -43" at bounding box center [406, 202] width 0 height 6
radio input "true"
drag, startPoint x: 393, startPoint y: 352, endPoint x: 408, endPoint y: 372, distance: 25.2
click at [393, 353] on div "Next" at bounding box center [406, 359] width 631 height 54
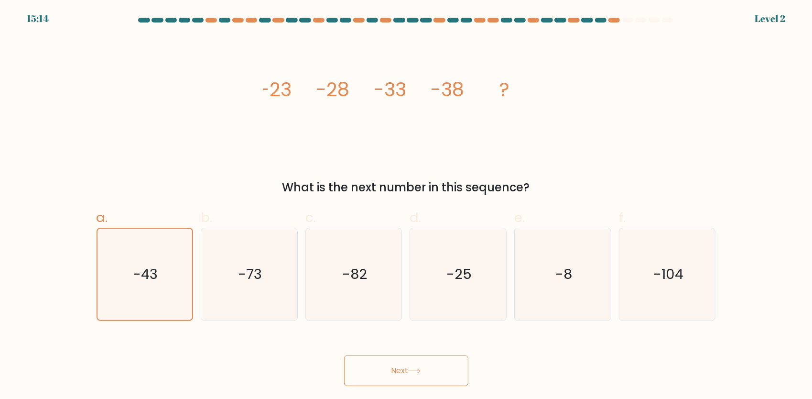
click at [408, 372] on button "Next" at bounding box center [406, 370] width 124 height 31
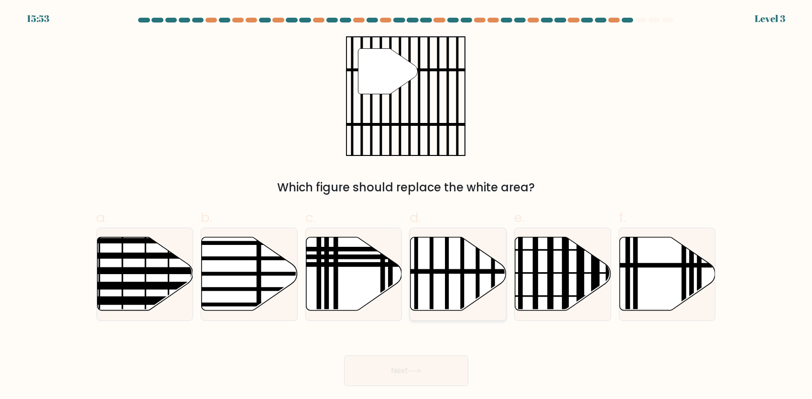
click at [478, 274] on line at bounding box center [478, 314] width 0 height 194
click at [407, 206] on input "d." at bounding box center [406, 202] width 0 height 6
radio input "true"
click at [431, 369] on button "Next" at bounding box center [406, 370] width 124 height 31
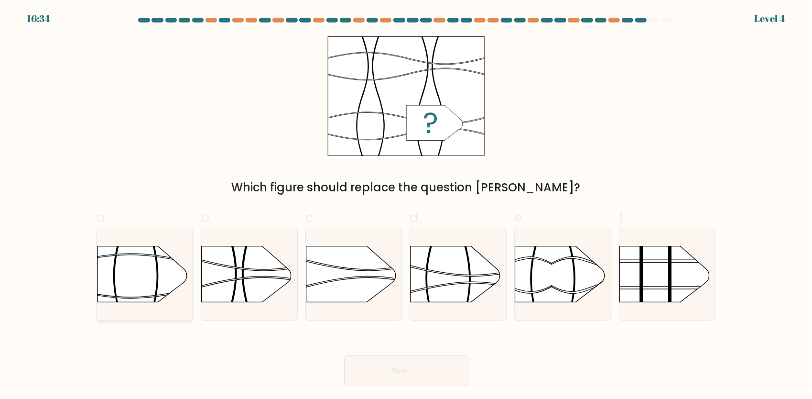
click at [147, 266] on rect at bounding box center [193, 228] width 250 height 190
click at [406, 206] on input "a." at bounding box center [406, 202] width 0 height 6
radio input "true"
click at [380, 370] on button "Next" at bounding box center [406, 370] width 124 height 31
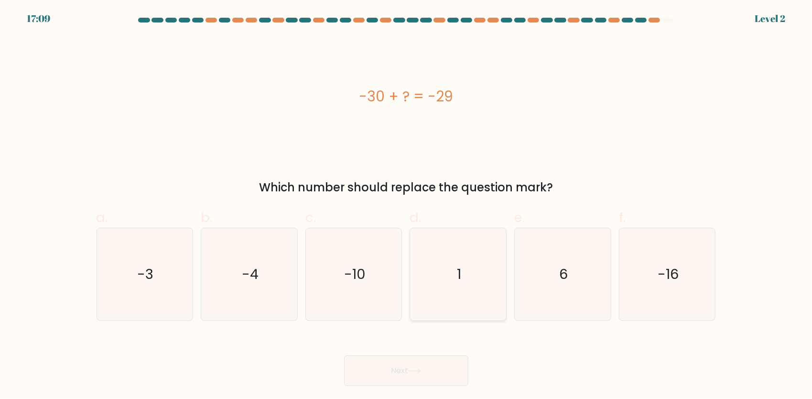
click at [463, 291] on icon "1" at bounding box center [458, 274] width 92 height 92
click at [407, 206] on input "d. 1" at bounding box center [406, 202] width 0 height 6
radio input "true"
click at [431, 369] on button "Next" at bounding box center [406, 370] width 124 height 31
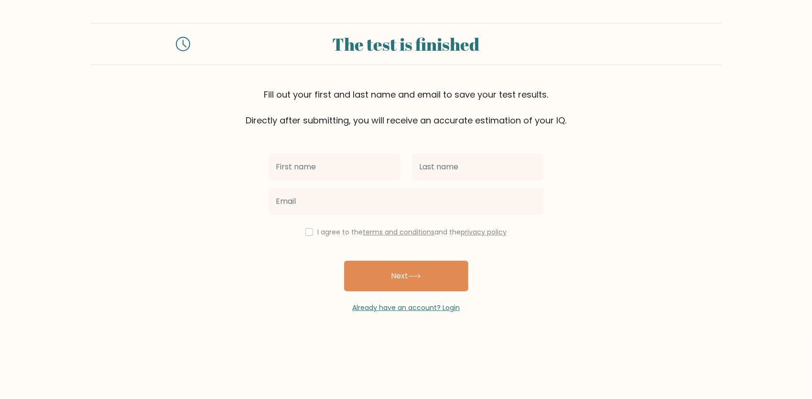
click at [342, 165] on input "text" at bounding box center [335, 166] width 132 height 27
type input "admin"
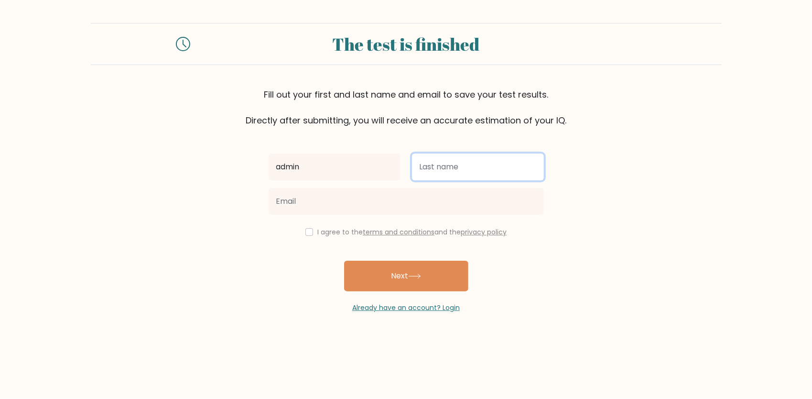
type input "Fawzy"
type input "dark962026@gmail.com"
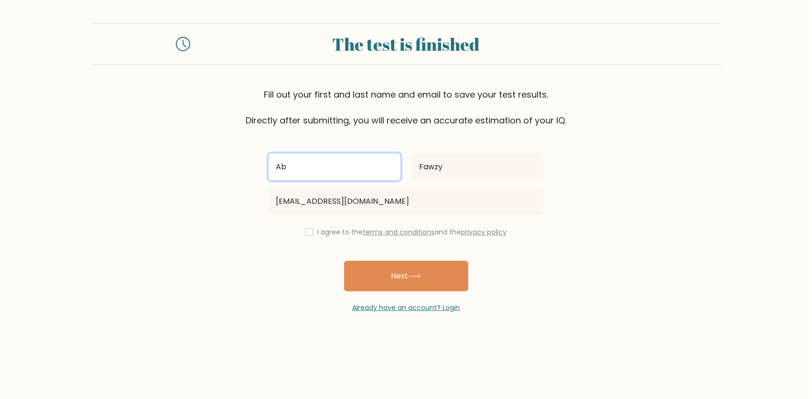
type input "Ab"
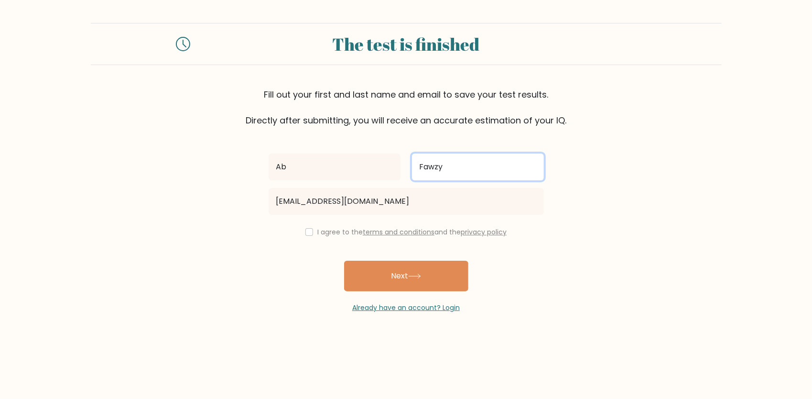
click at [453, 161] on input "Fawzy" at bounding box center [478, 166] width 132 height 27
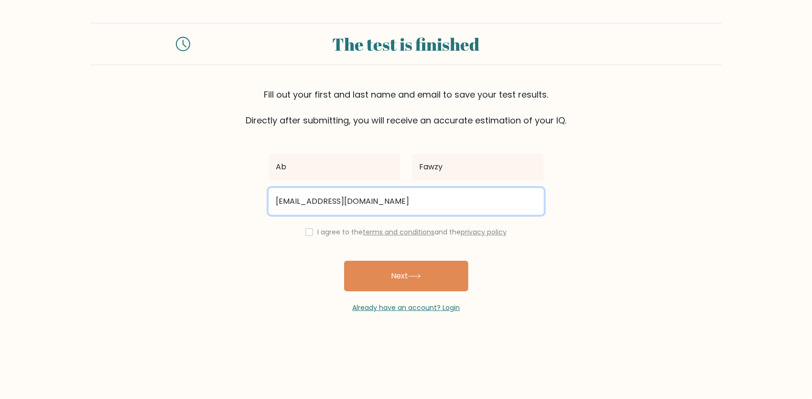
click at [400, 191] on input "dark962026@gmail.com" at bounding box center [406, 201] width 275 height 27
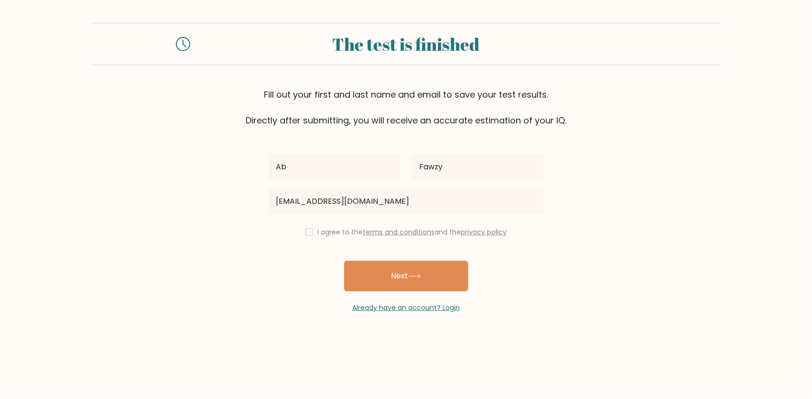
click at [193, 238] on form "The test is finished Fill out your first and last name and email to save your t…" at bounding box center [406, 168] width 812 height 290
click at [305, 228] on input "checkbox" at bounding box center [309, 232] width 8 height 8
checkbox input "true"
click at [389, 278] on button "Next" at bounding box center [406, 275] width 124 height 31
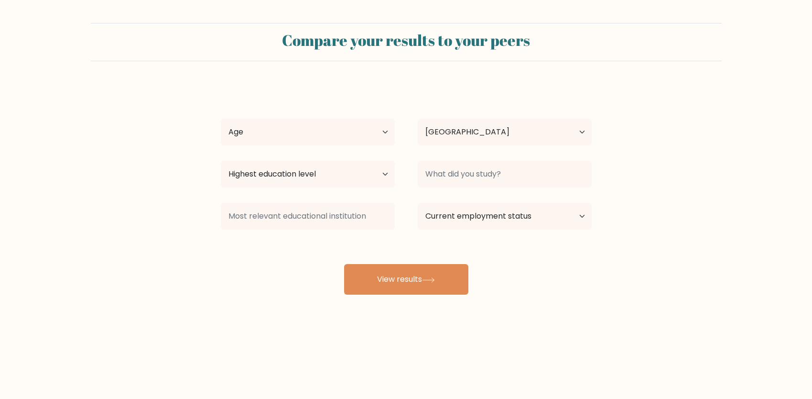
select select "EG"
click at [317, 136] on select "Age Under [DEMOGRAPHIC_DATA] [DEMOGRAPHIC_DATA] [DEMOGRAPHIC_DATA] [DEMOGRAPHIC…" at bounding box center [308, 132] width 174 height 27
click at [221, 119] on select "Age Under [DEMOGRAPHIC_DATA] [DEMOGRAPHIC_DATA] [DEMOGRAPHIC_DATA] [DEMOGRAPHIC…" at bounding box center [308, 132] width 174 height 27
click at [268, 133] on select "Age Under [DEMOGRAPHIC_DATA] [DEMOGRAPHIC_DATA] [DEMOGRAPHIC_DATA] [DEMOGRAPHIC…" at bounding box center [308, 132] width 174 height 27
select select "25_34"
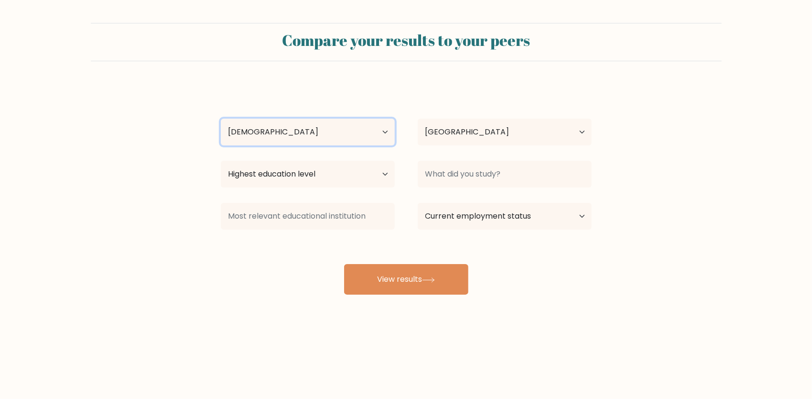
click at [221, 119] on select "Age Under [DEMOGRAPHIC_DATA] [DEMOGRAPHIC_DATA] [DEMOGRAPHIC_DATA] [DEMOGRAPHIC…" at bounding box center [308, 132] width 174 height 27
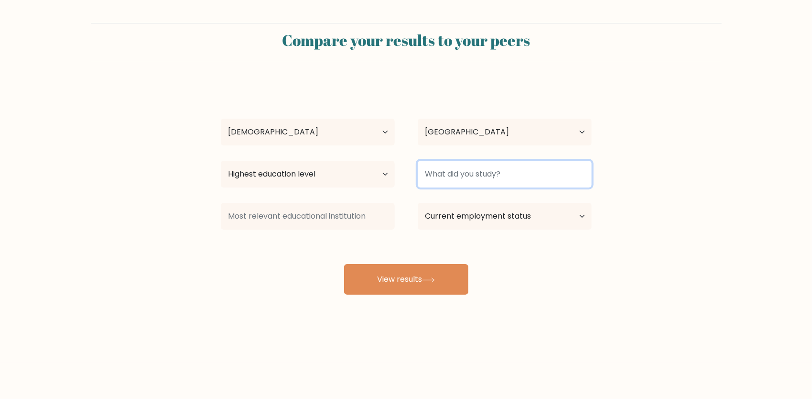
click at [439, 182] on input at bounding box center [505, 174] width 174 height 27
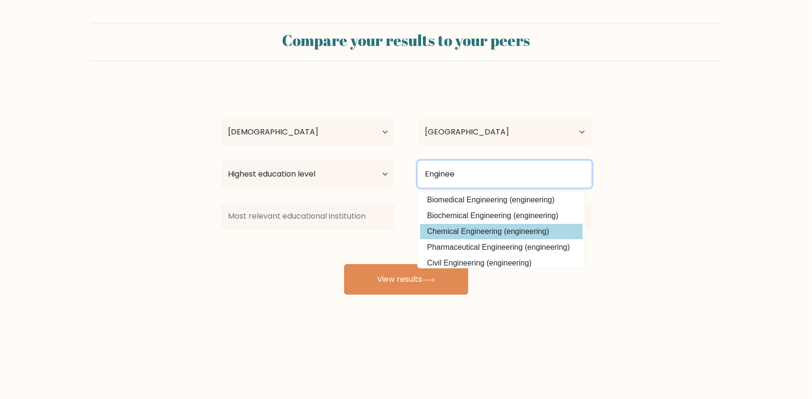
scroll to position [86, 0]
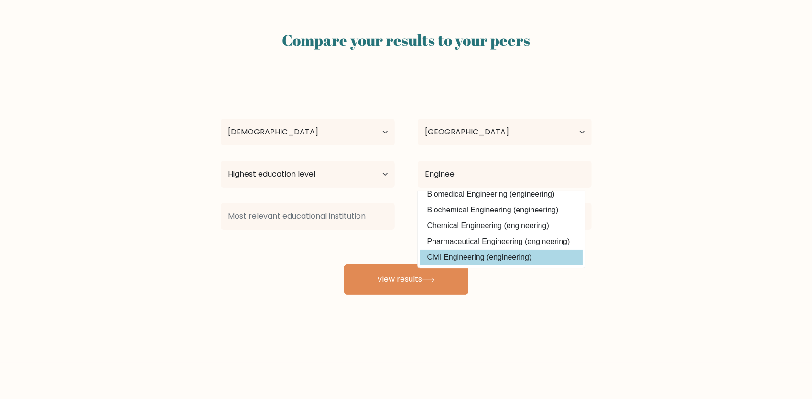
click at [467, 253] on option "Civil Engineering (engineering)" at bounding box center [501, 257] width 163 height 15
type input "Civil Engineering"
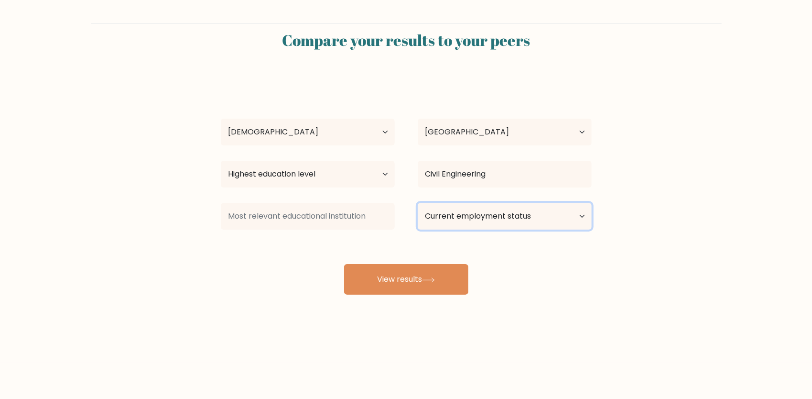
click at [447, 218] on select "Current employment status Employed Student Retired Other / prefer not to answer" at bounding box center [505, 216] width 174 height 27
select select "student"
click at [418, 203] on select "Current employment status Employed Student Retired Other / prefer not to answer" at bounding box center [505, 216] width 174 height 27
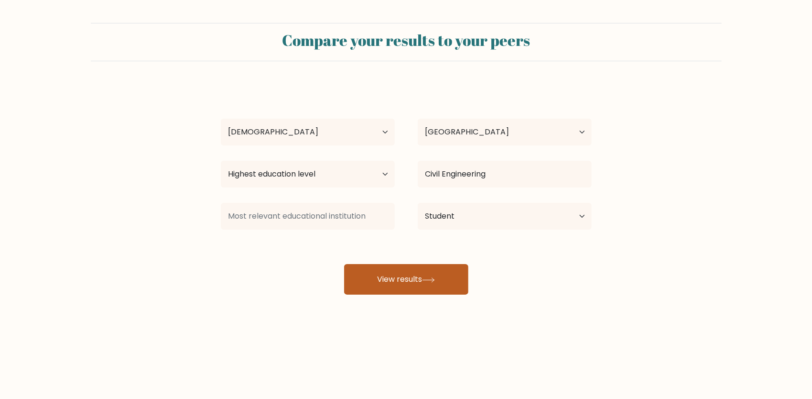
click at [442, 271] on button "View results" at bounding box center [406, 279] width 124 height 31
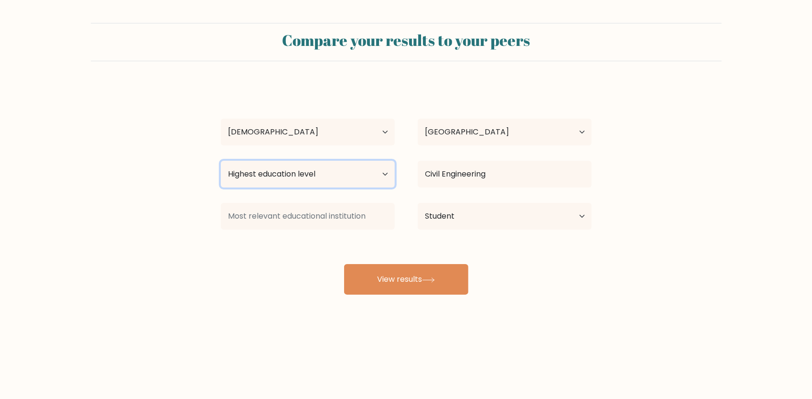
click at [336, 175] on select "Highest education level No schooling Primary Lower Secondary Upper Secondary Oc…" at bounding box center [308, 174] width 174 height 27
select select "upper_secondary"
click at [221, 161] on select "Highest education level No schooling Primary Lower Secondary Upper Secondary Oc…" at bounding box center [308, 174] width 174 height 27
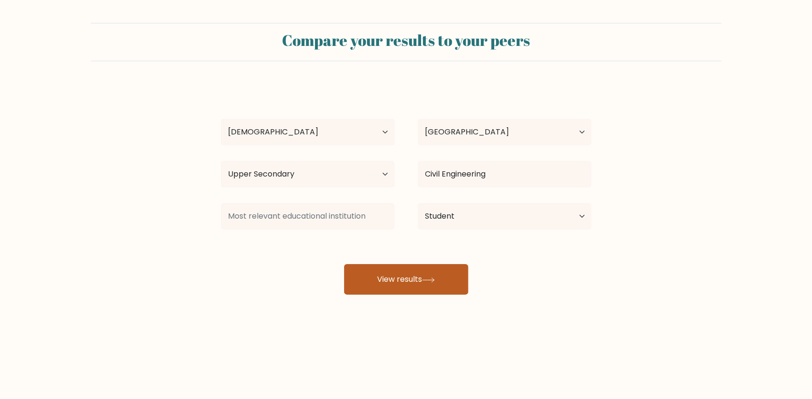
click at [419, 280] on button "View results" at bounding box center [406, 279] width 124 height 31
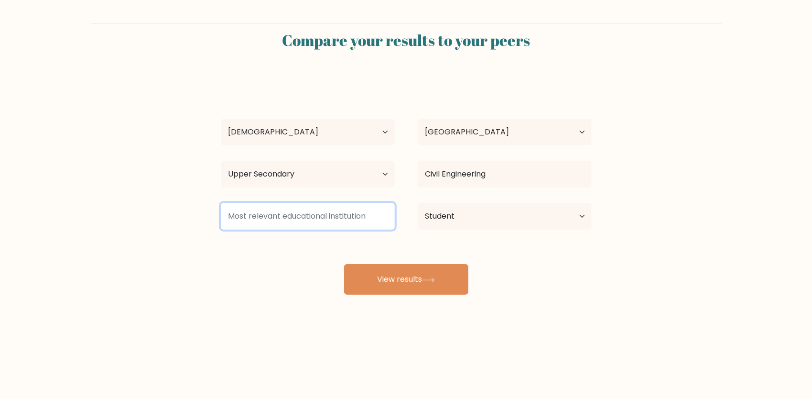
click at [352, 221] on input at bounding box center [308, 216] width 174 height 27
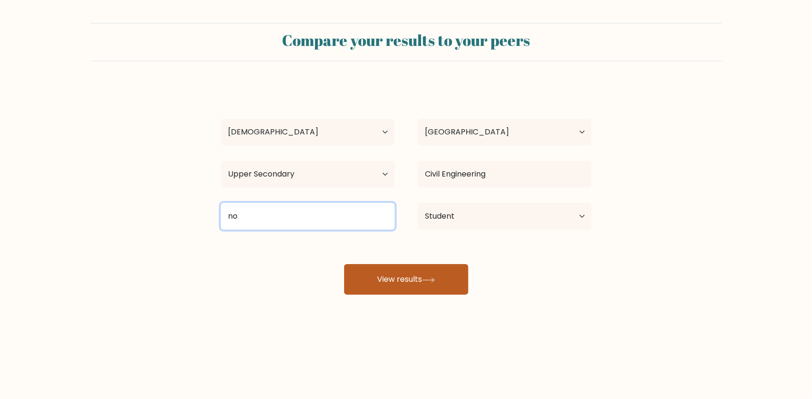
type input "no"
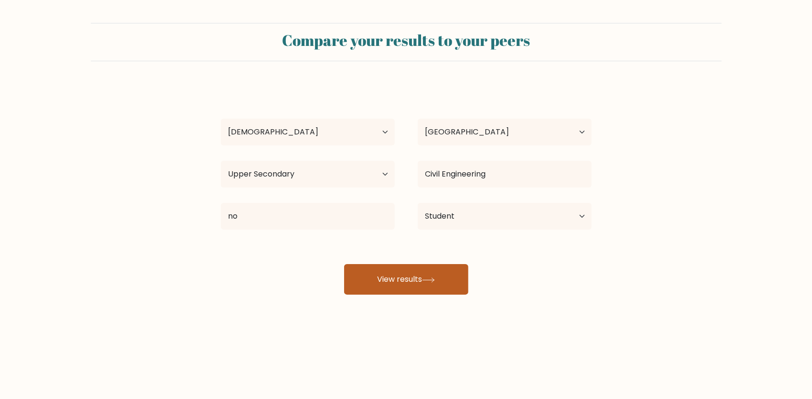
click at [437, 285] on button "View results" at bounding box center [406, 279] width 124 height 31
